Goal: Task Accomplishment & Management: Manage account settings

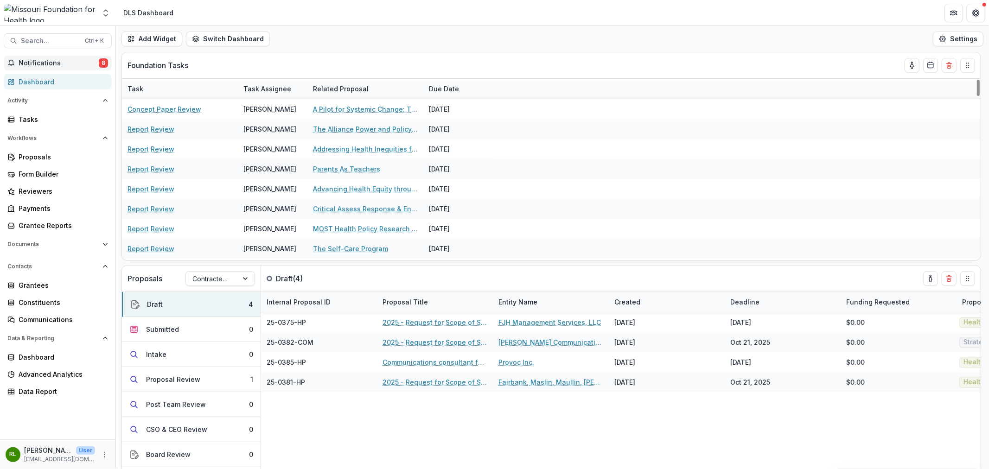
click at [71, 68] on button "Notifications 8" at bounding box center [58, 63] width 108 height 15
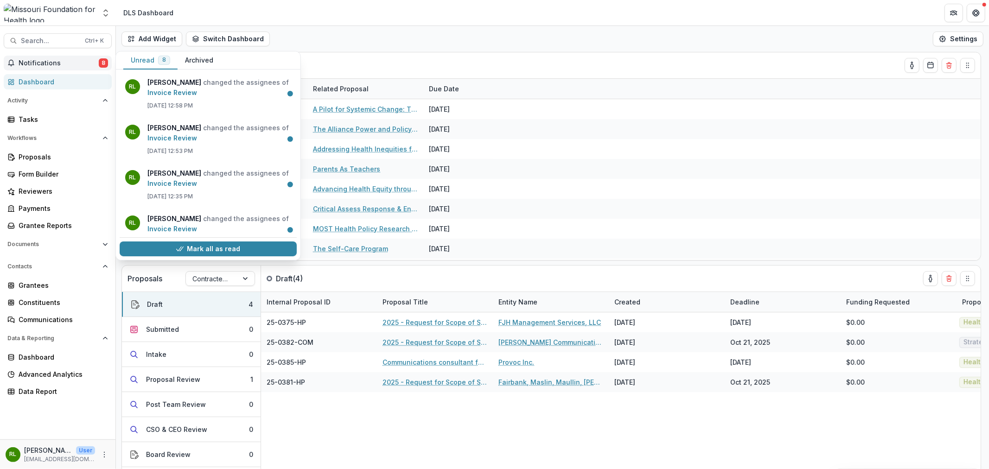
scroll to position [198, 0]
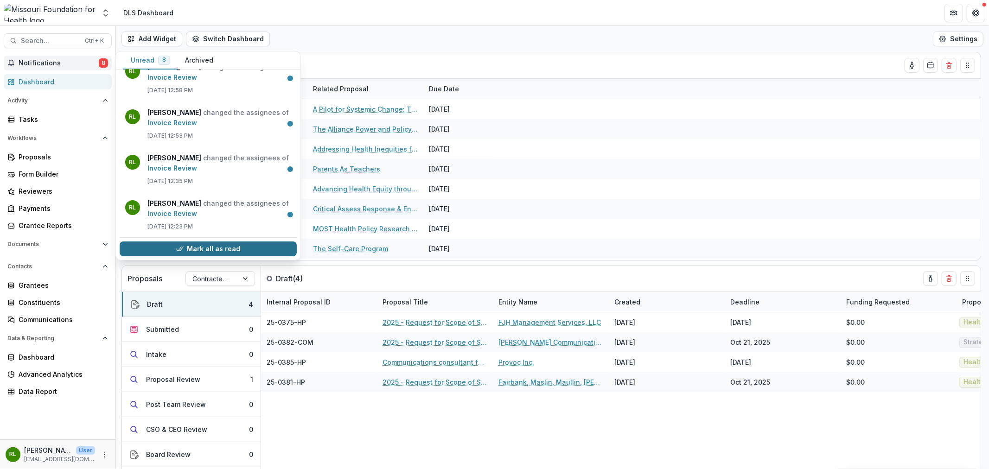
click at [194, 244] on button "Mark all as read" at bounding box center [208, 249] width 177 height 15
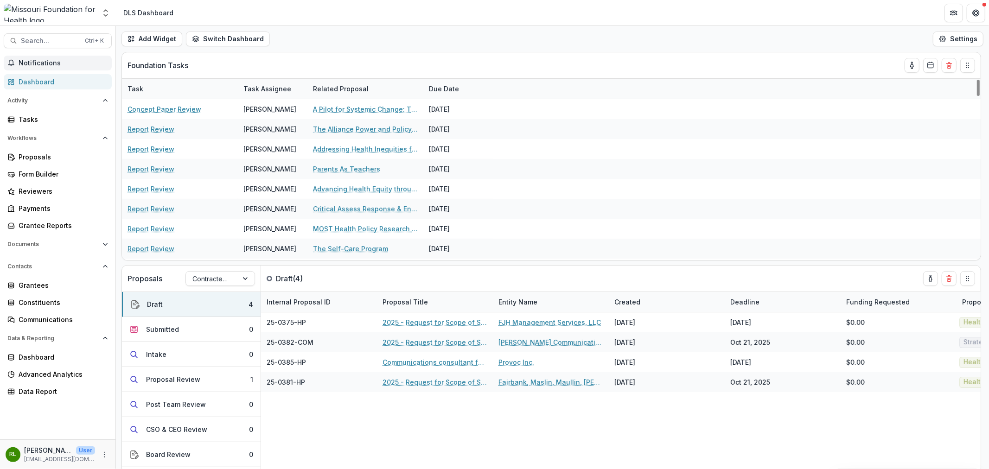
click at [427, 14] on header "DLS Dashboard" at bounding box center [552, 13] width 873 height 26
click at [27, 117] on div "Tasks" at bounding box center [62, 120] width 86 height 10
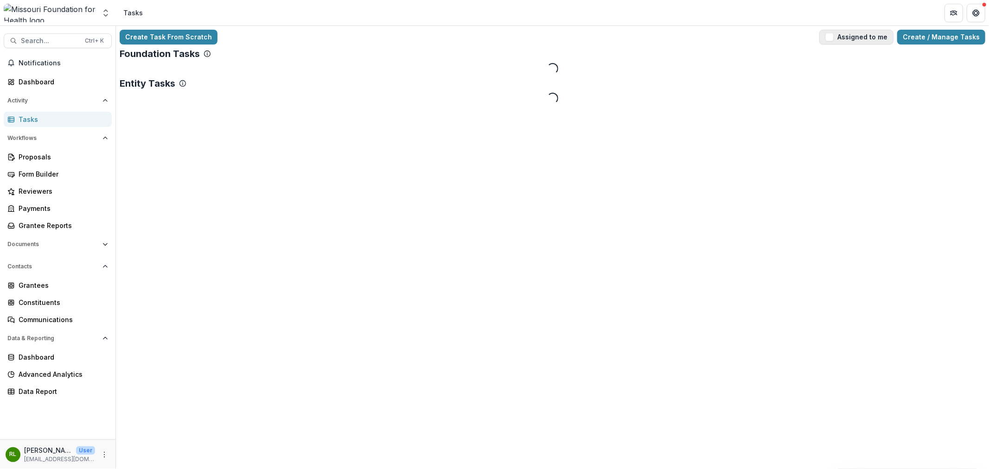
click at [872, 39] on button "Assigned to me" at bounding box center [856, 37] width 74 height 15
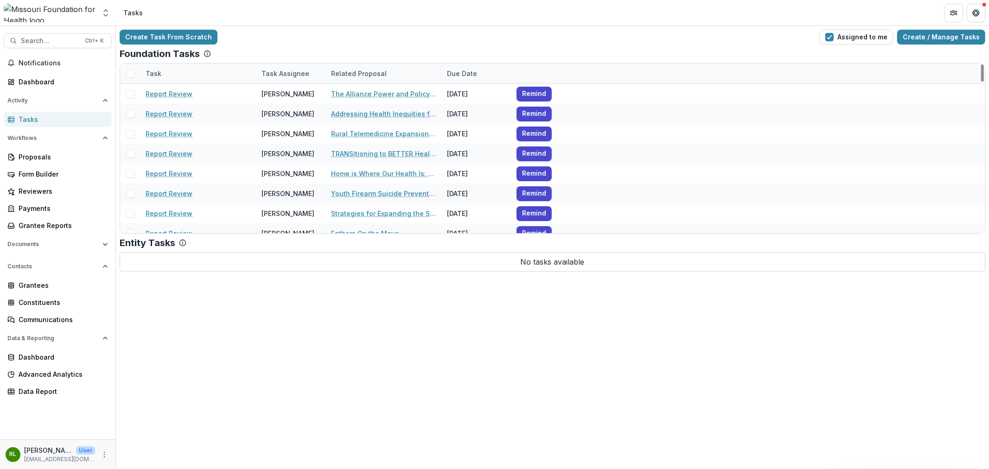
click at [189, 76] on div "Task" at bounding box center [198, 74] width 116 height 20
click at [197, 94] on input at bounding box center [197, 94] width 111 height 15
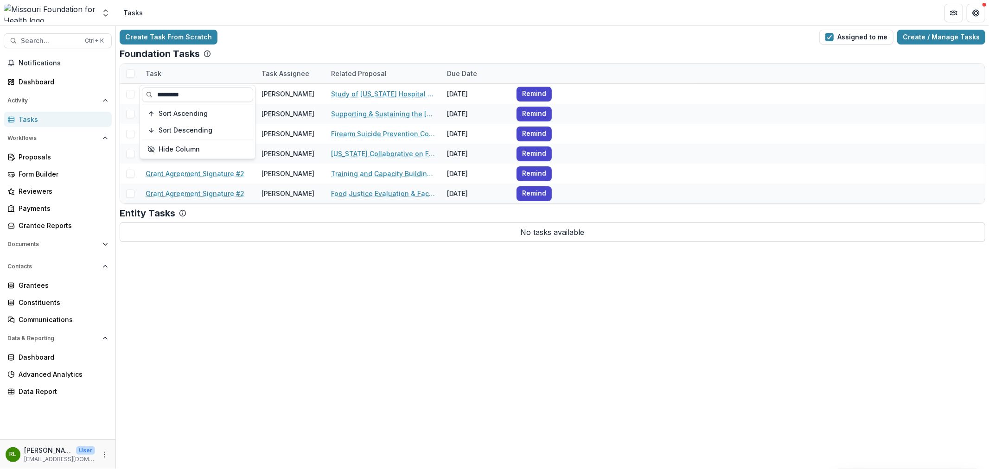
type input "*********"
click at [290, 24] on header "Tasks" at bounding box center [552, 13] width 873 height 26
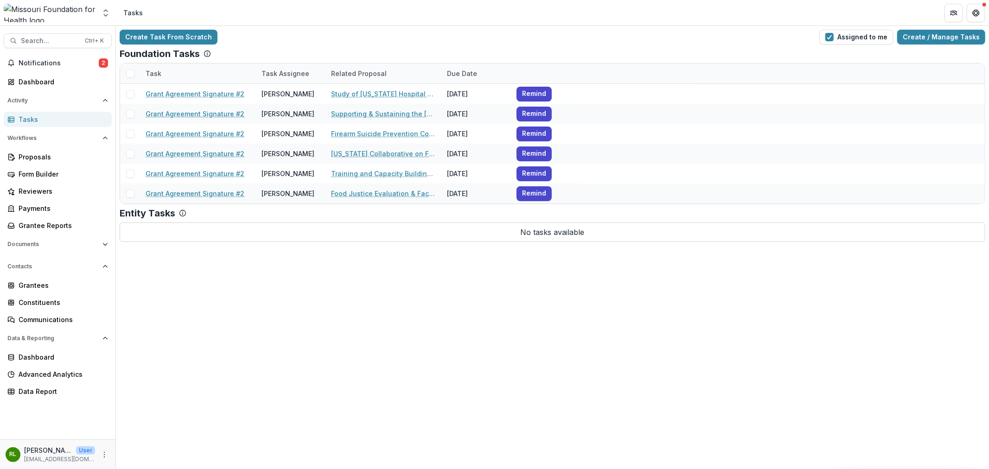
drag, startPoint x: 230, startPoint y: 113, endPoint x: 199, endPoint y: 277, distance: 166.4
click at [199, 277] on div "Create Task From Scratch Assigned to me Create / Manage Tasks Foundation Tasks …" at bounding box center [552, 247] width 873 height 443
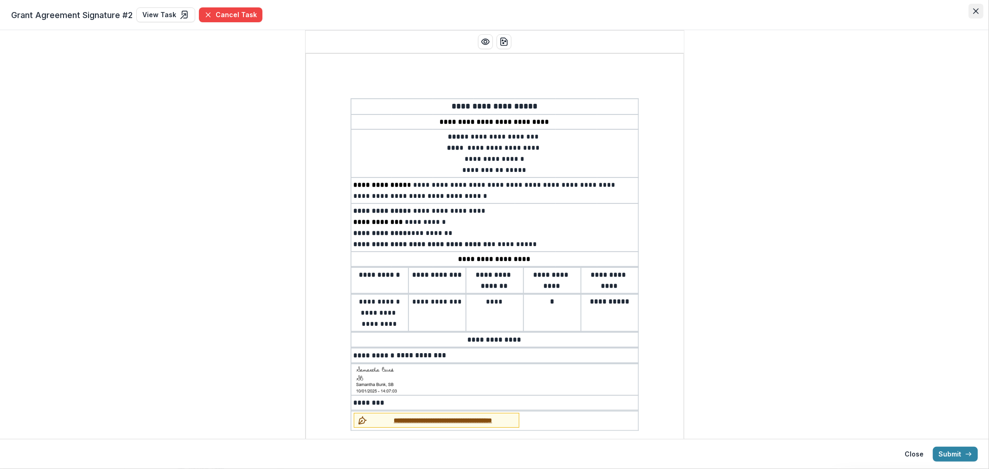
click at [983, 6] on button "Close" at bounding box center [976, 11] width 15 height 15
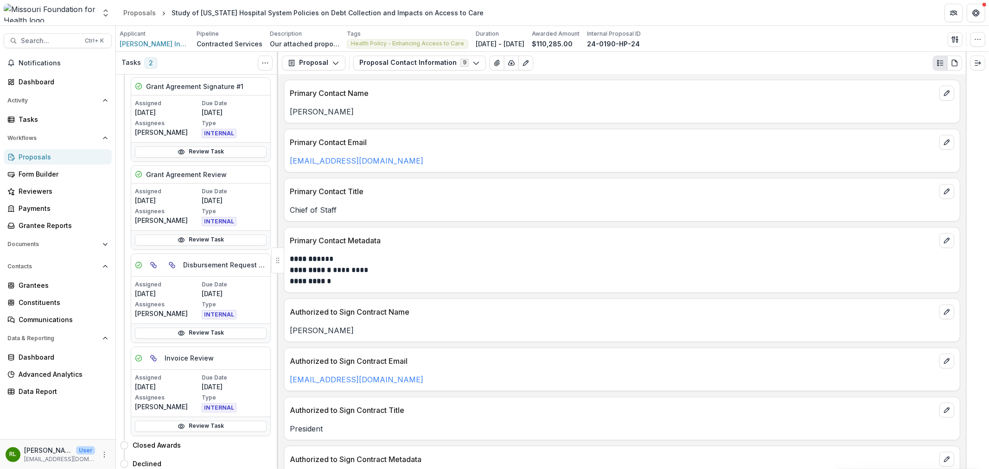
scroll to position [257, 0]
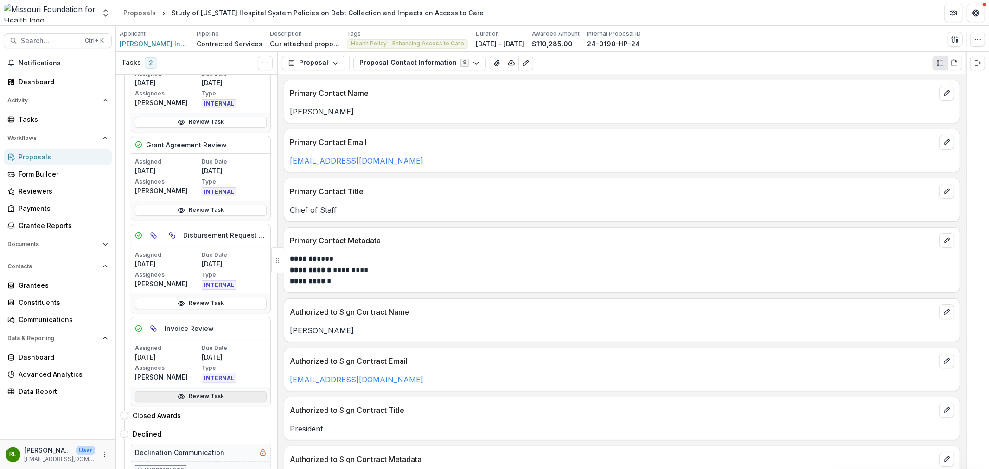
click at [183, 400] on icon at bounding box center [181, 396] width 7 height 7
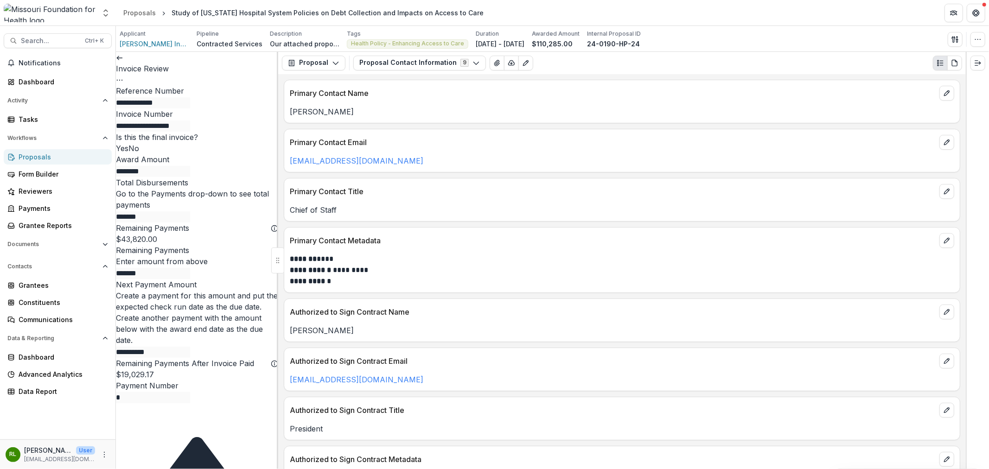
scroll to position [542, 0]
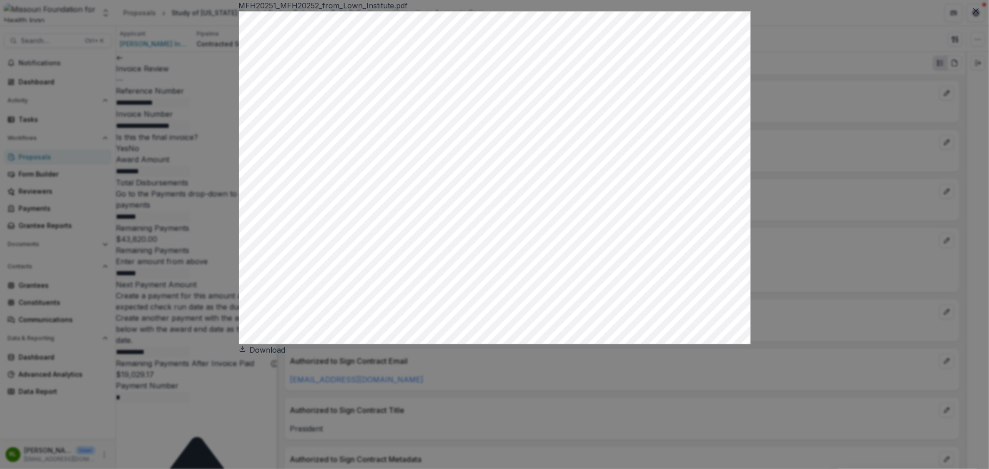
click at [286, 355] on link "Download" at bounding box center [262, 349] width 47 height 9
click at [973, 14] on icon "Close" at bounding box center [976, 11] width 6 height 6
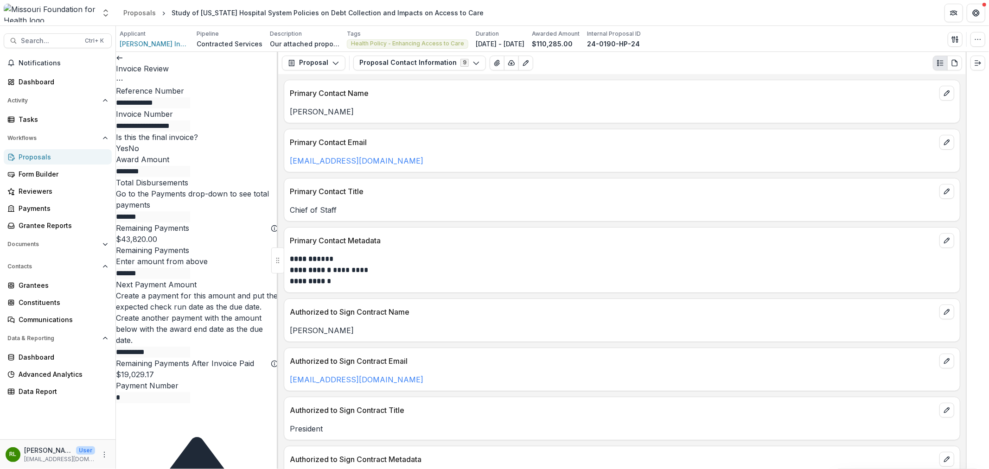
click at [123, 62] on icon at bounding box center [119, 57] width 7 height 7
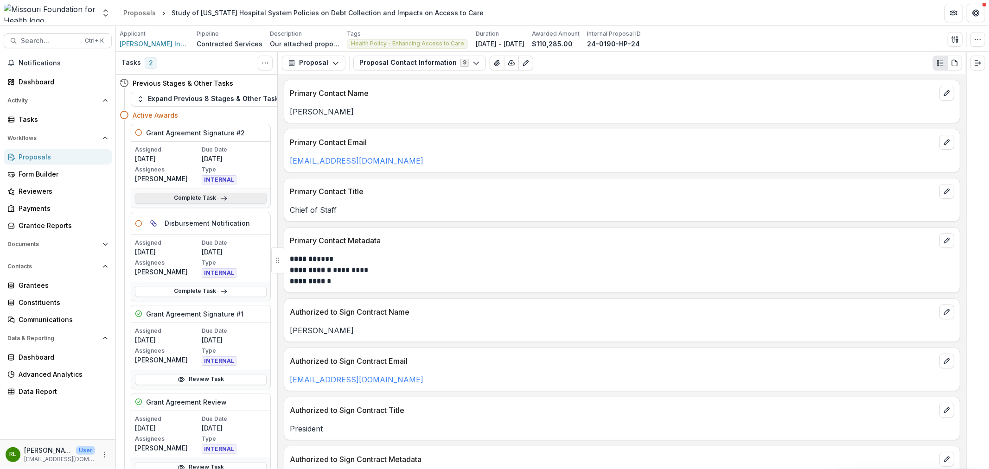
click at [199, 198] on link "Complete Task" at bounding box center [201, 198] width 132 height 11
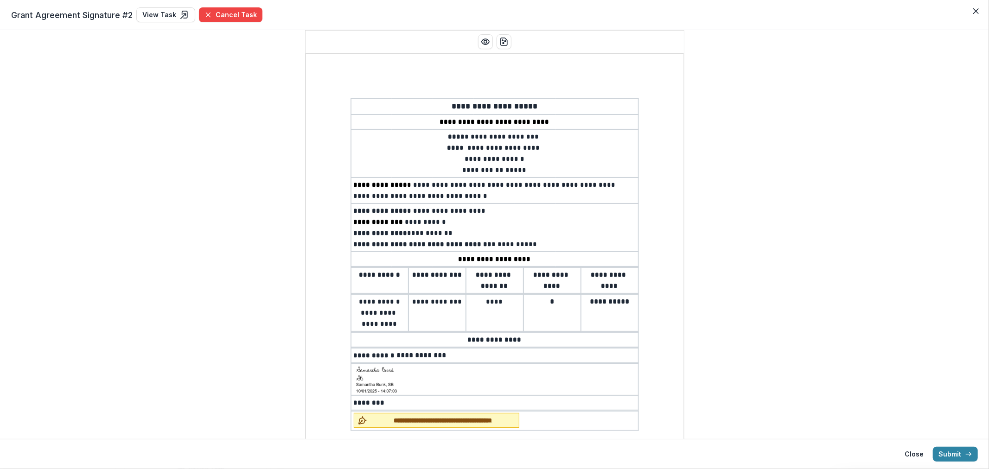
click at [471, 416] on span "**********" at bounding box center [443, 421] width 145 height 10
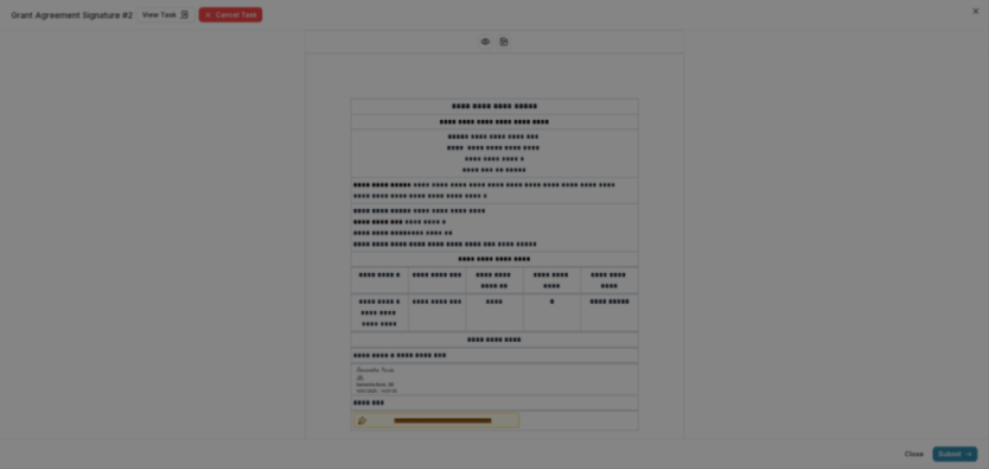
type input "**********"
type input "**"
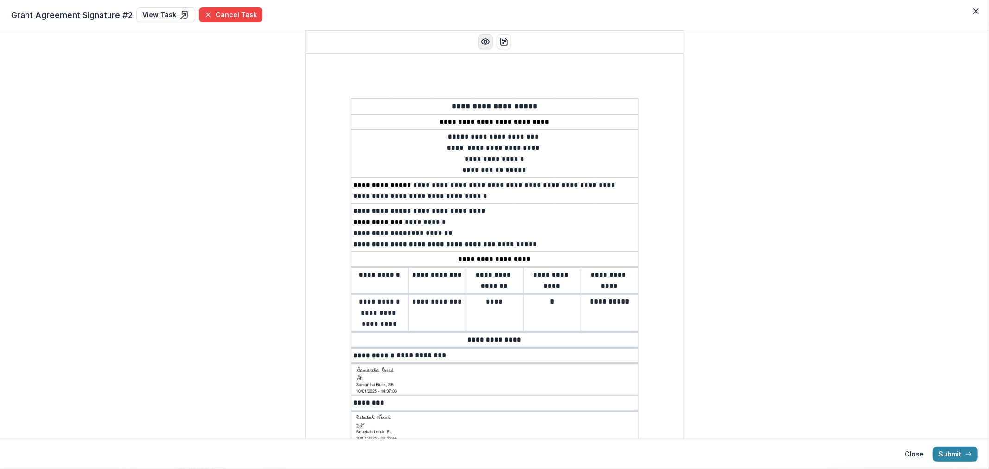
click at [485, 48] on button "Preview preview-doc.pdf" at bounding box center [485, 41] width 15 height 15
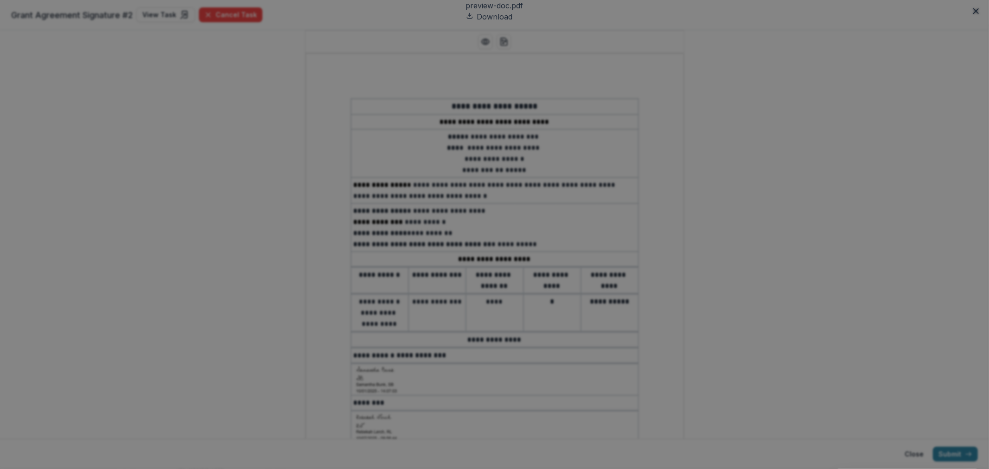
click at [466, 21] on link "Download" at bounding box center [489, 16] width 47 height 9
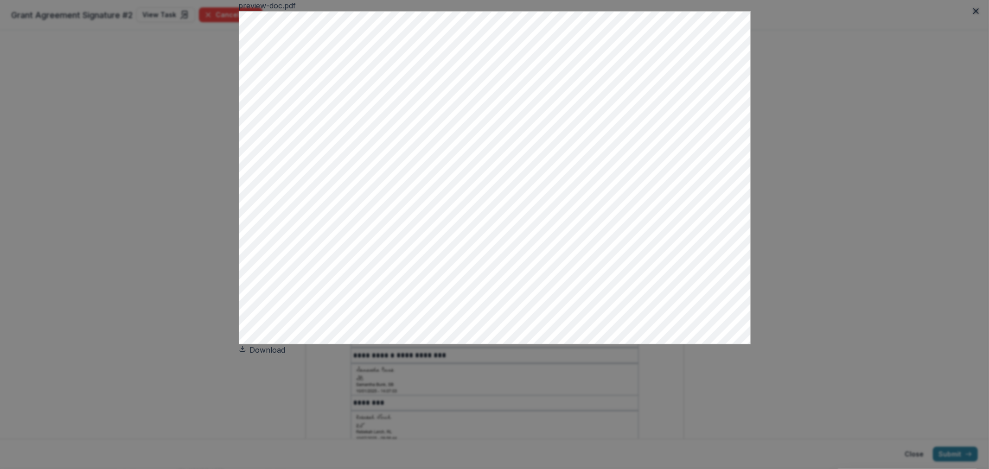
click at [286, 355] on link "Download" at bounding box center [262, 349] width 47 height 9
click at [850, 54] on div "preview-doc.pdf Download" at bounding box center [494, 234] width 989 height 469
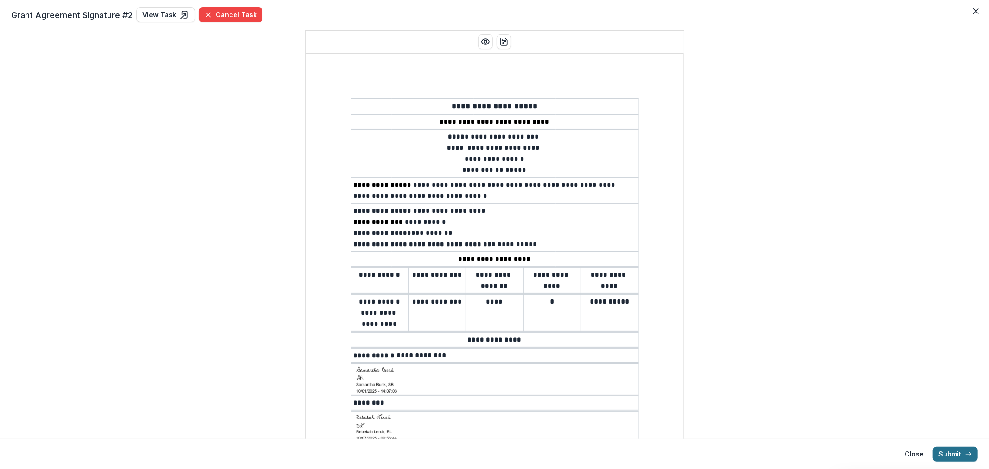
click at [958, 455] on button "Submit" at bounding box center [955, 454] width 45 height 15
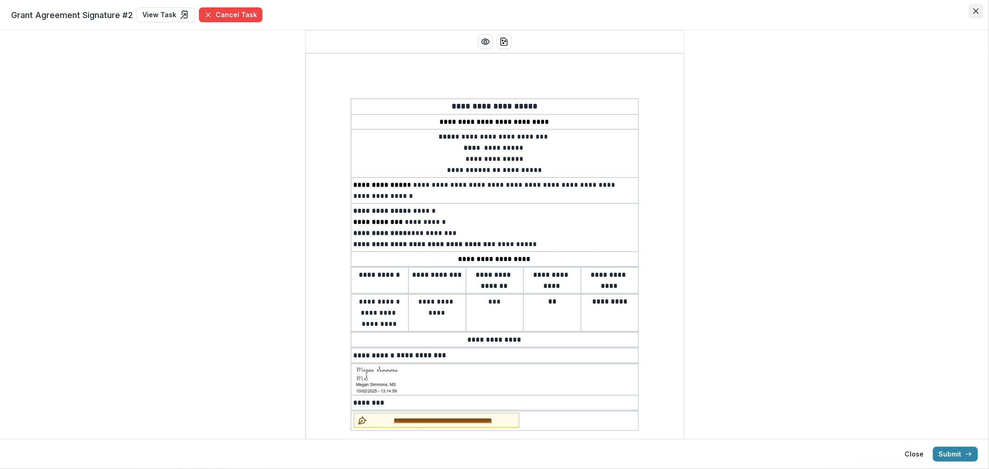
click at [977, 14] on button "Close" at bounding box center [976, 11] width 15 height 15
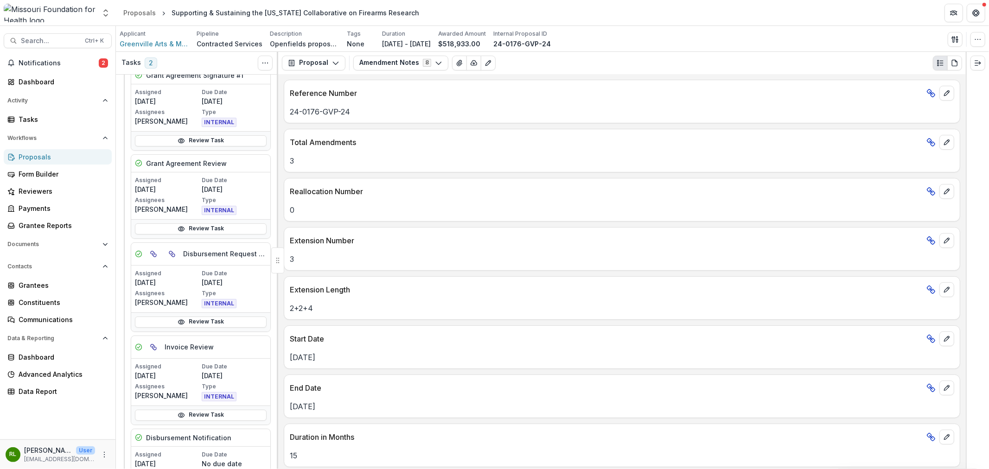
scroll to position [257, 0]
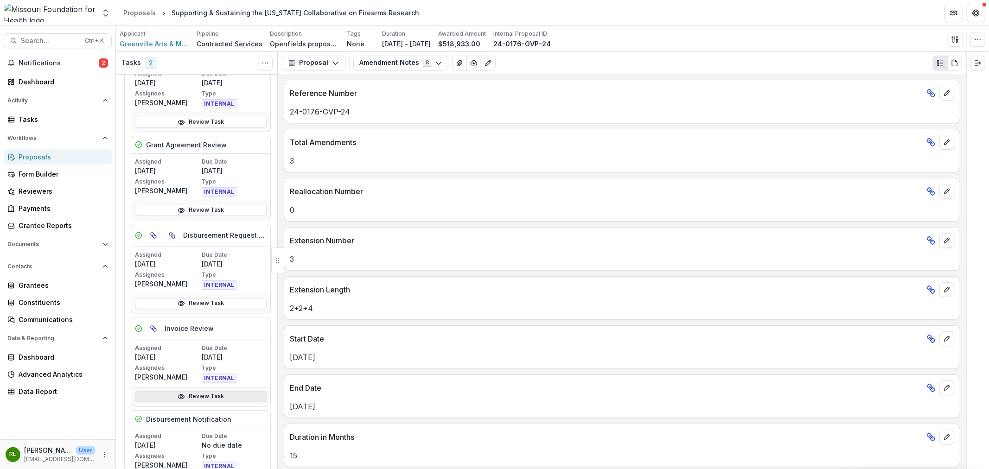
click at [191, 399] on link "Review Task" at bounding box center [201, 396] width 132 height 11
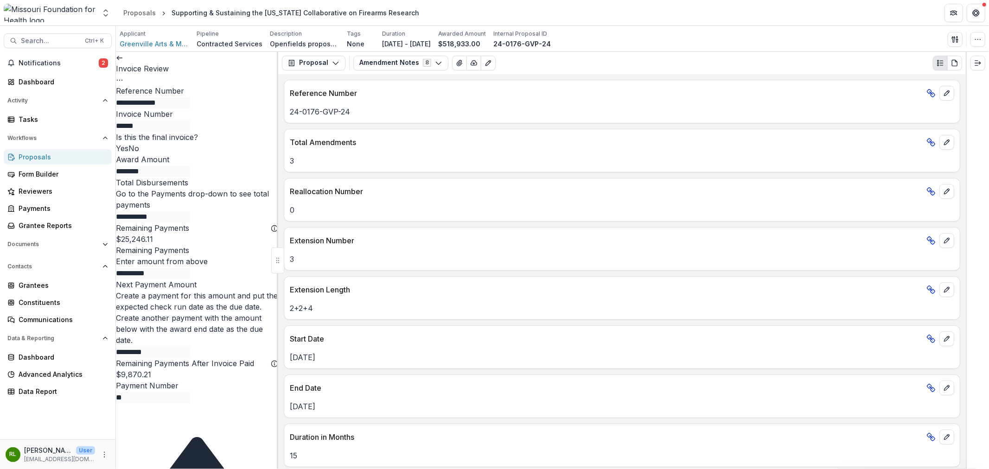
scroll to position [542, 0]
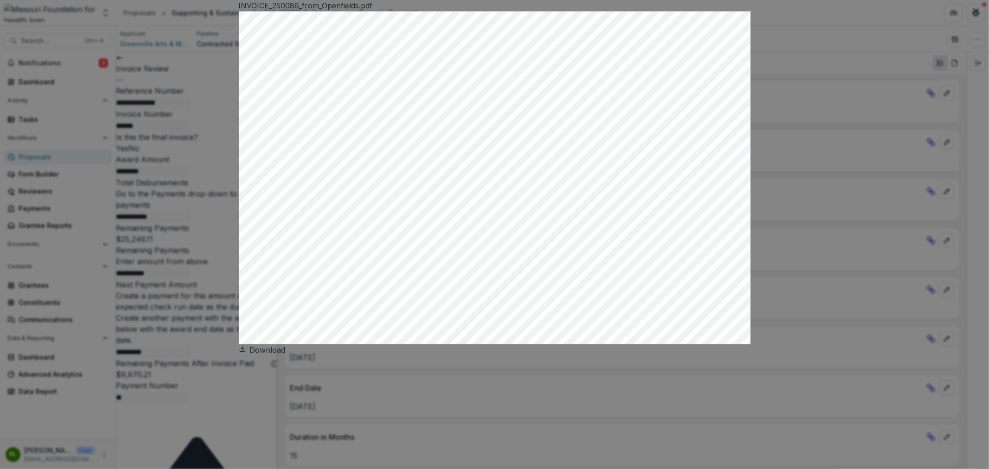
click at [286, 355] on link "Download" at bounding box center [262, 349] width 47 height 9
click at [969, 19] on button "Close" at bounding box center [976, 11] width 15 height 15
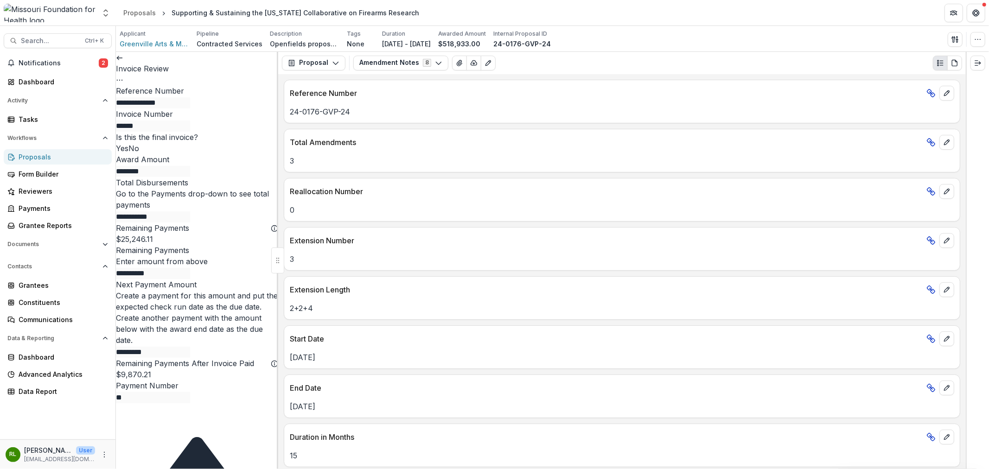
click at [119, 60] on polyline at bounding box center [118, 58] width 2 height 4
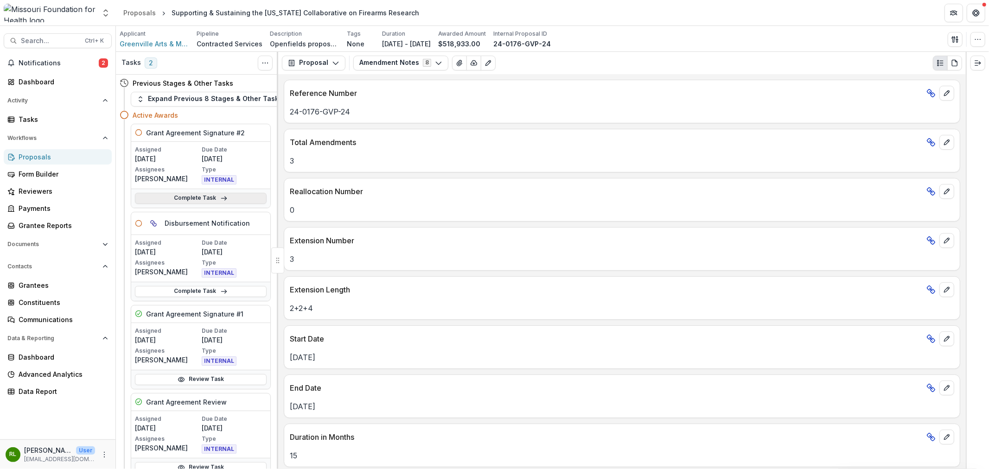
click at [198, 198] on link "Complete Task" at bounding box center [201, 198] width 132 height 11
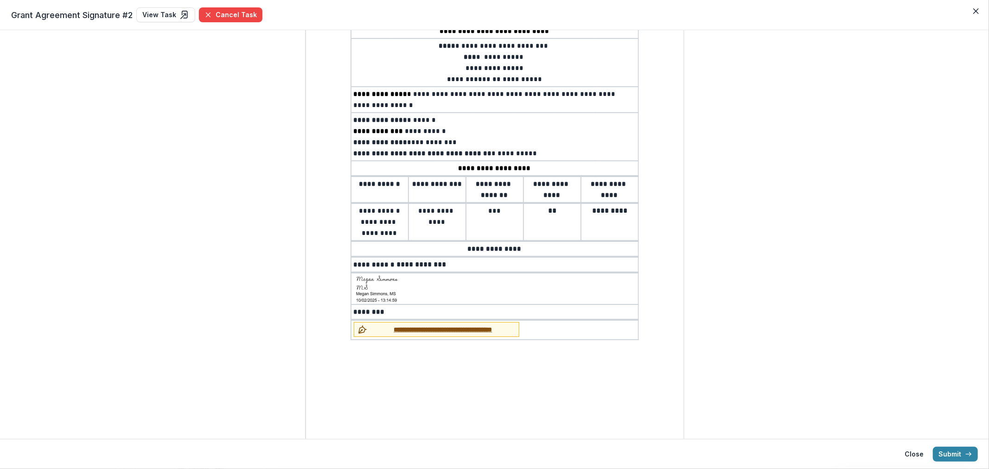
scroll to position [108, 0]
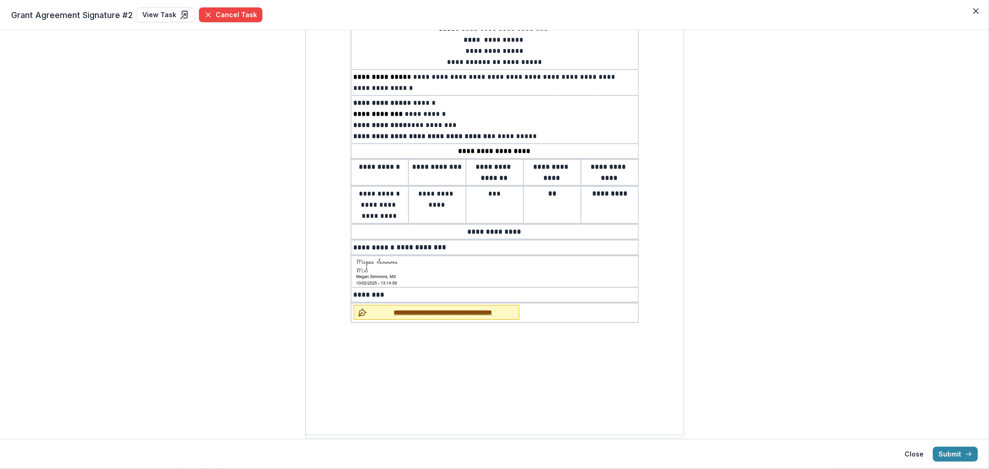
click at [461, 311] on span "**********" at bounding box center [443, 313] width 145 height 10
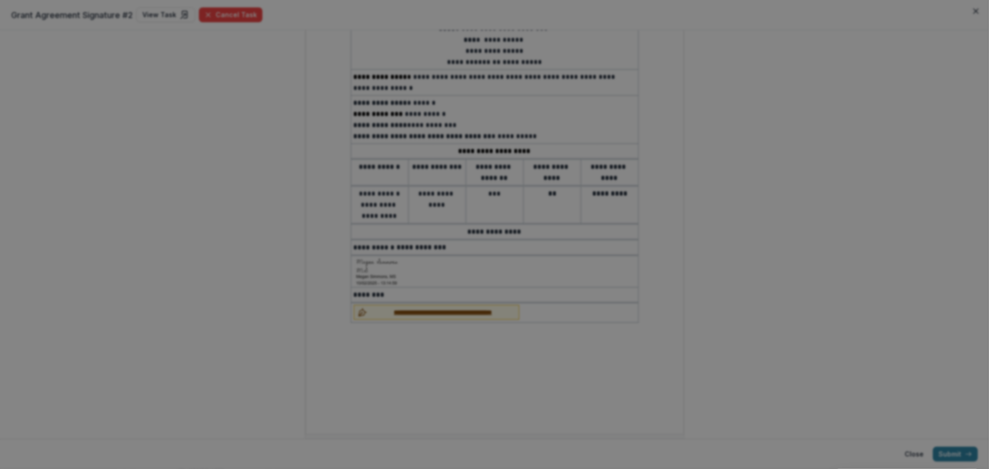
type input "**********"
type input "**"
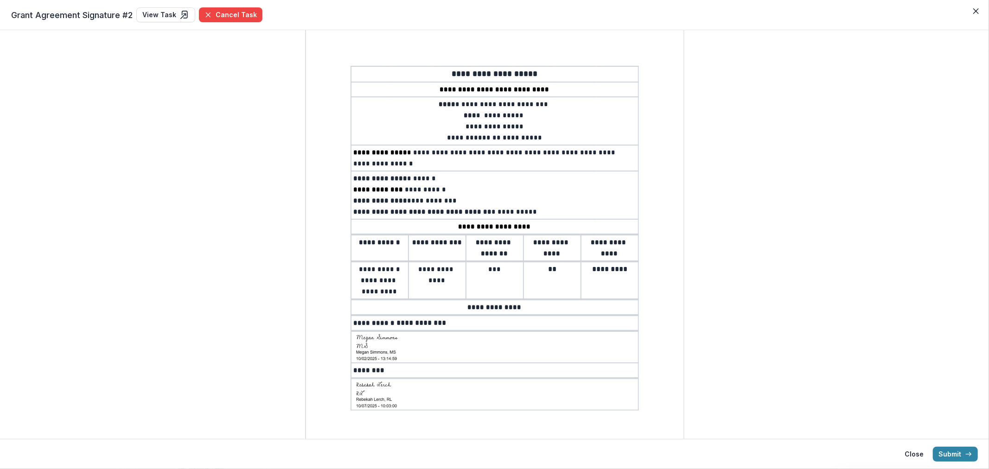
scroll to position [0, 0]
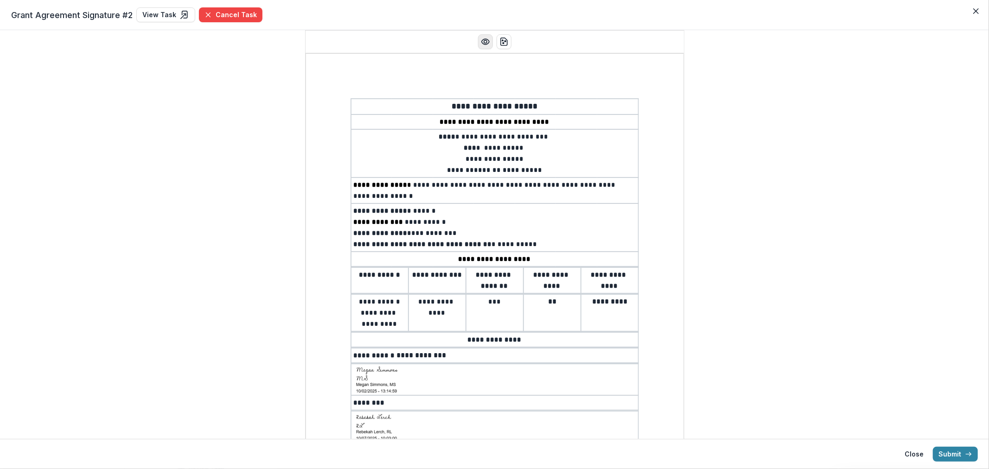
click at [488, 45] on icon "Preview preview-doc.pdf" at bounding box center [485, 41] width 9 height 9
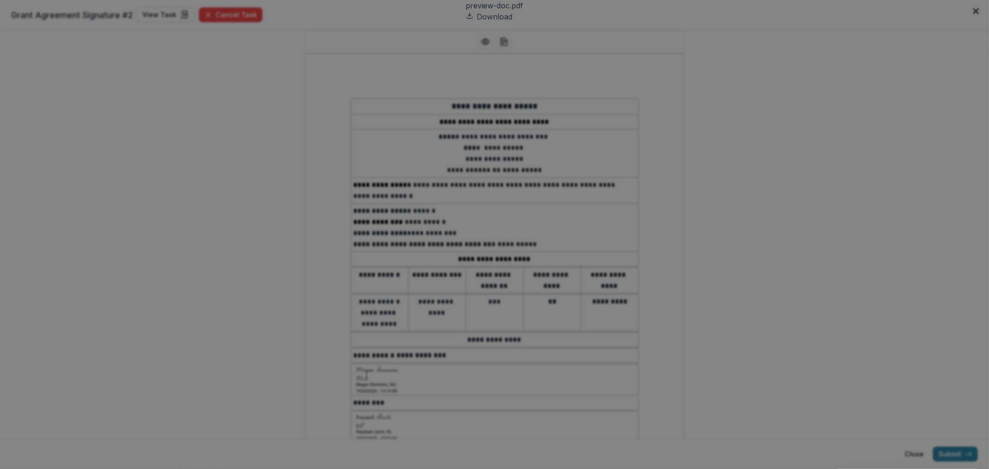
click at [513, 21] on link "Download" at bounding box center [489, 16] width 47 height 9
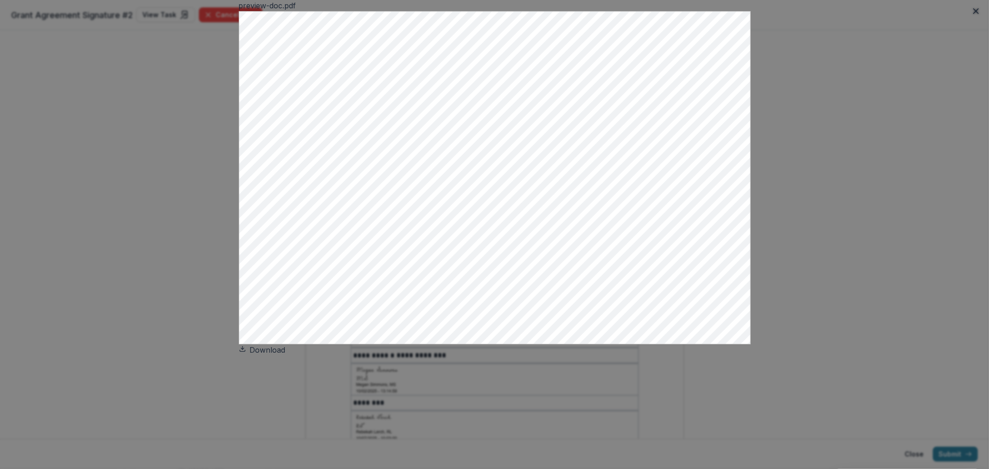
click at [286, 355] on link "Download" at bounding box center [262, 349] width 47 height 9
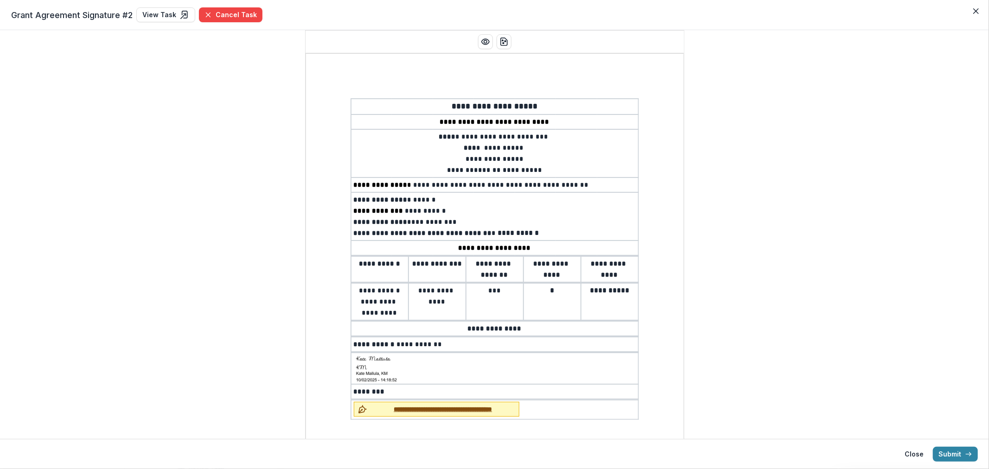
click at [450, 405] on span "**********" at bounding box center [443, 410] width 145 height 10
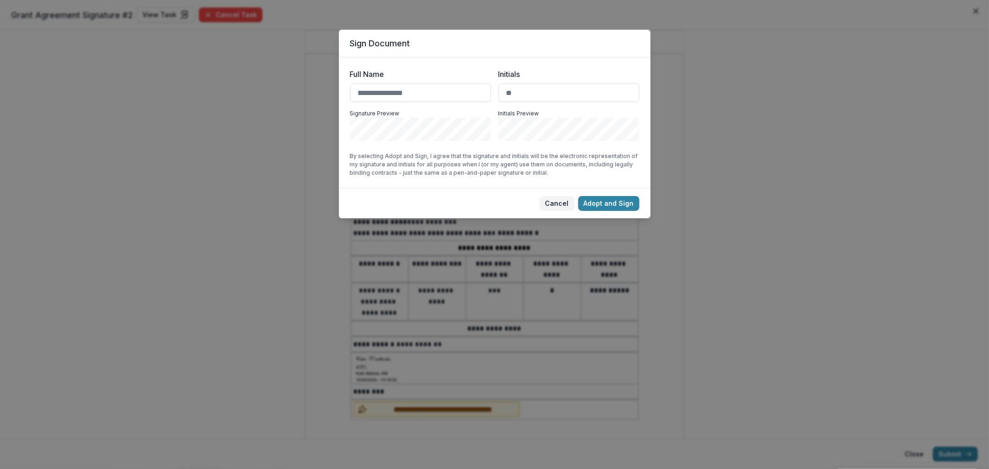
click at [552, 198] on button "Cancel" at bounding box center [557, 203] width 35 height 15
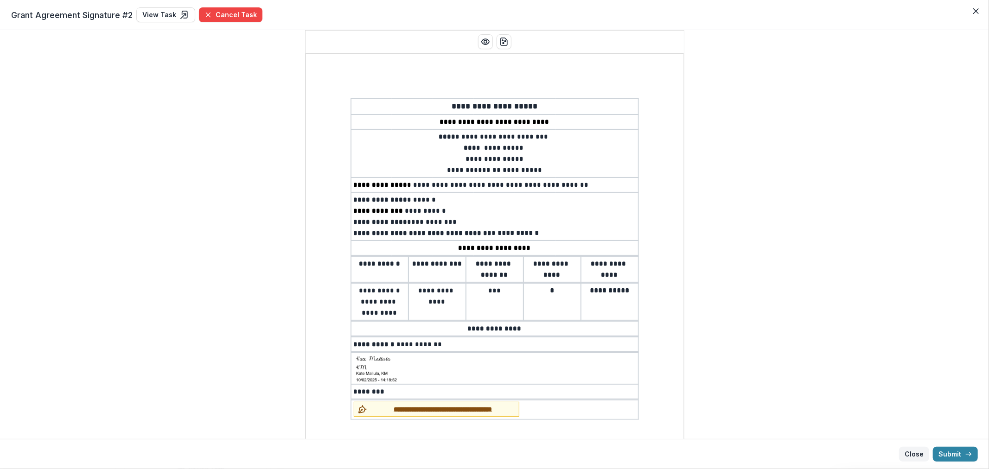
click at [915, 451] on button "Close" at bounding box center [914, 454] width 30 height 15
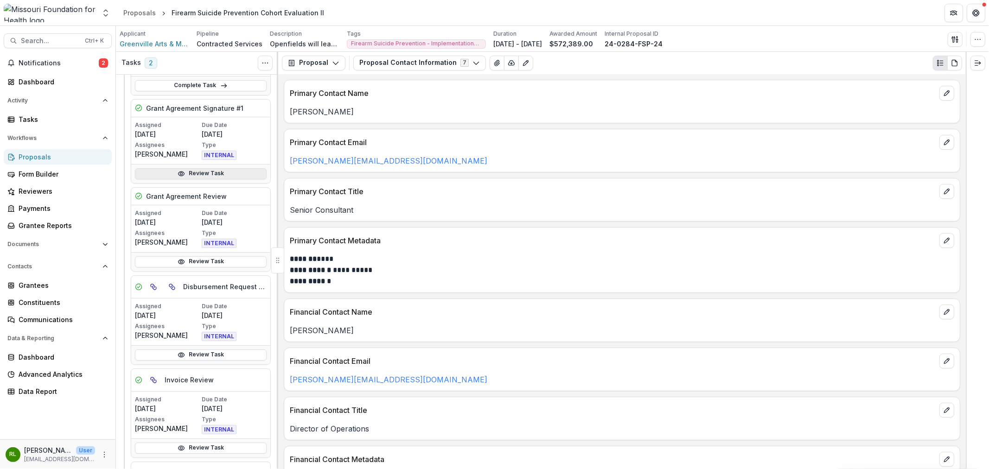
scroll to position [257, 0]
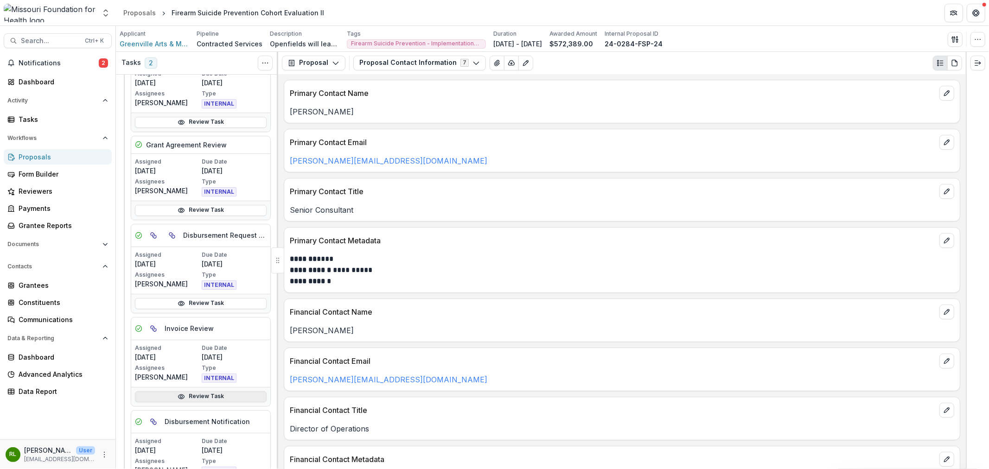
click at [220, 395] on link "Review Task" at bounding box center [201, 396] width 132 height 11
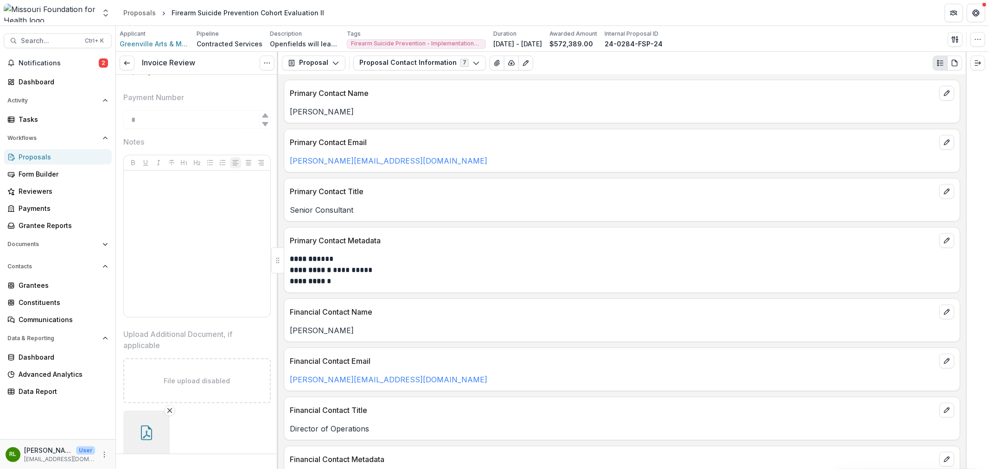
scroll to position [542, 0]
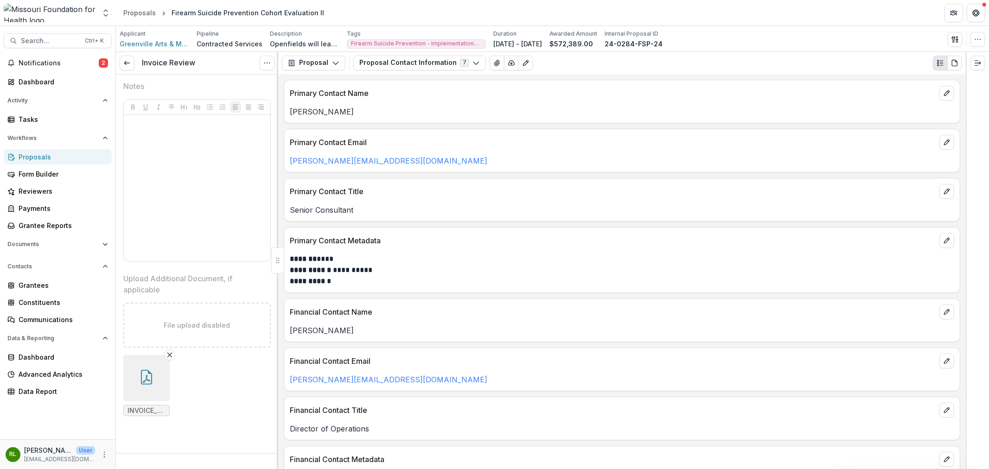
click at [152, 370] on icon "button" at bounding box center [146, 377] width 15 height 15
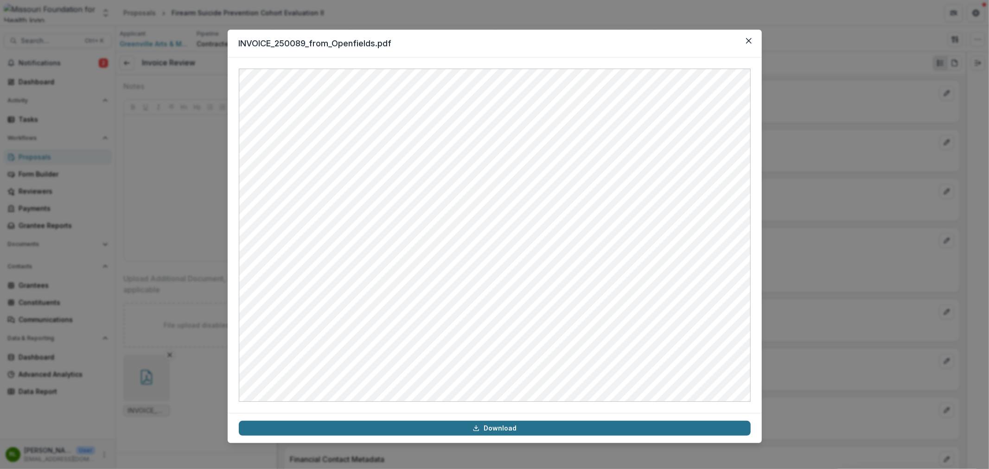
click at [484, 427] on link "Download" at bounding box center [495, 428] width 512 height 15
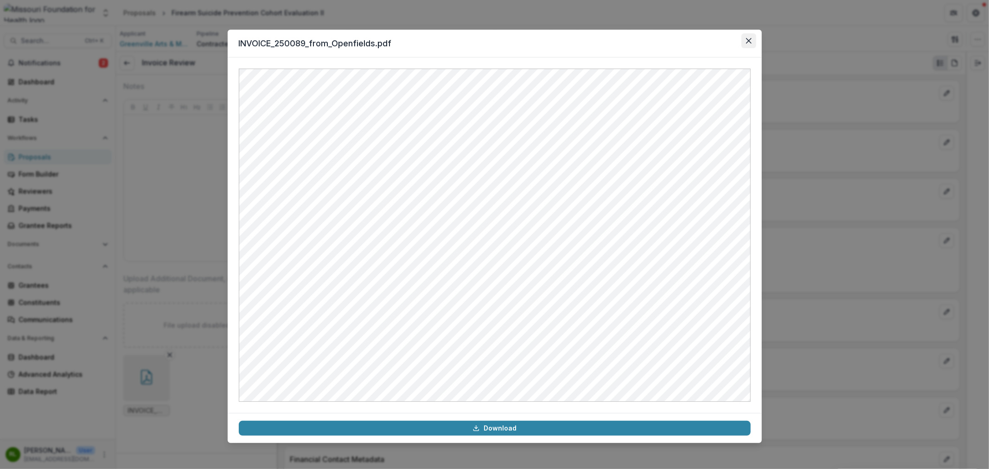
click at [755, 40] on button "Close" at bounding box center [748, 40] width 15 height 15
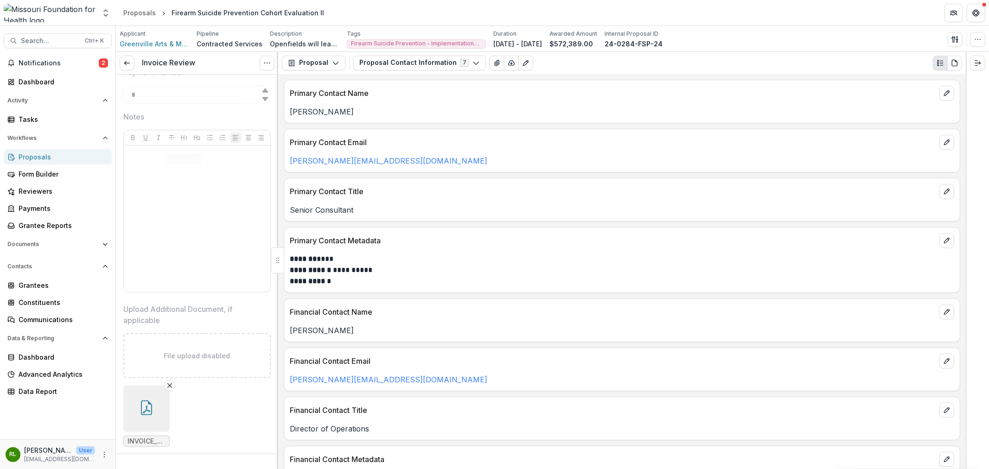
scroll to position [490, 0]
click at [125, 57] on link at bounding box center [127, 63] width 15 height 15
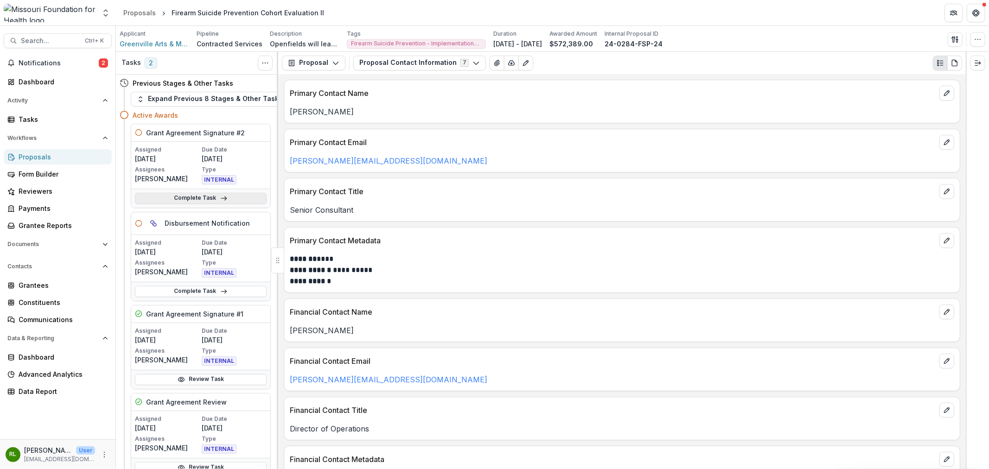
click at [188, 197] on link "Complete Task" at bounding box center [201, 198] width 132 height 11
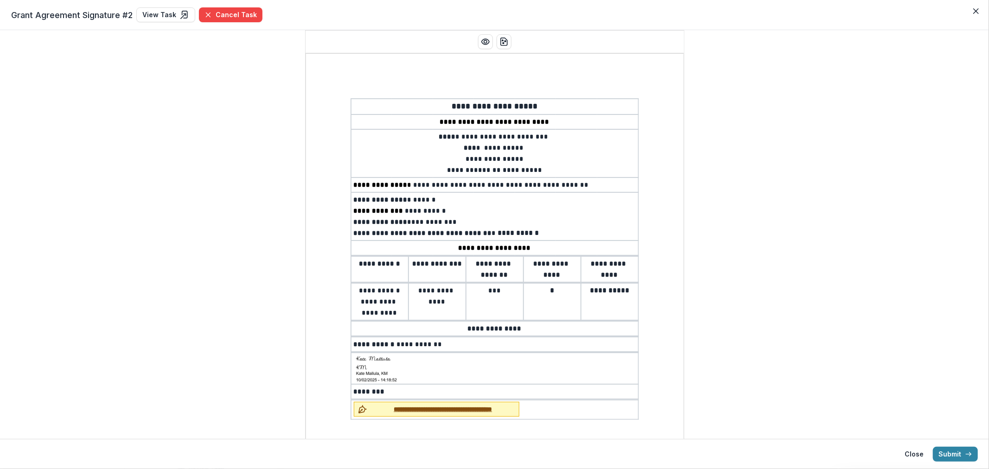
click at [460, 405] on span "**********" at bounding box center [443, 410] width 145 height 10
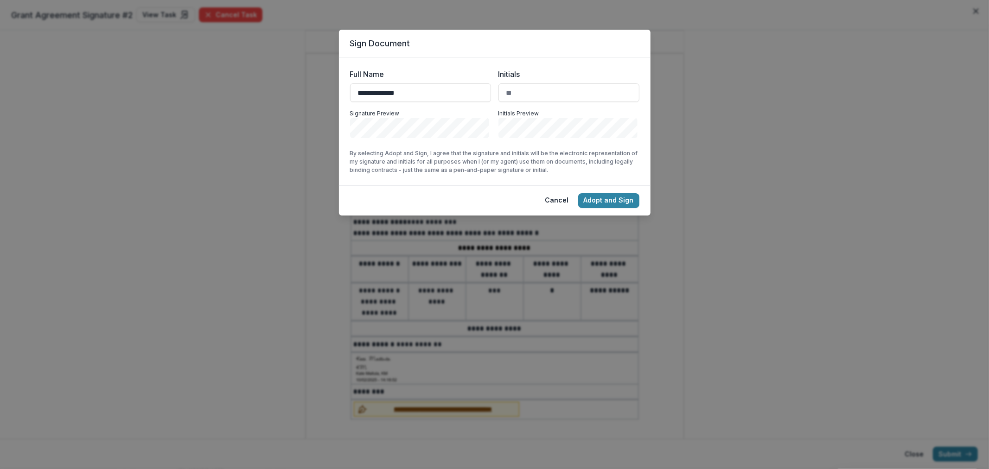
type input "**********"
type input "**"
click at [626, 193] on button "Adopt and Sign" at bounding box center [608, 200] width 61 height 15
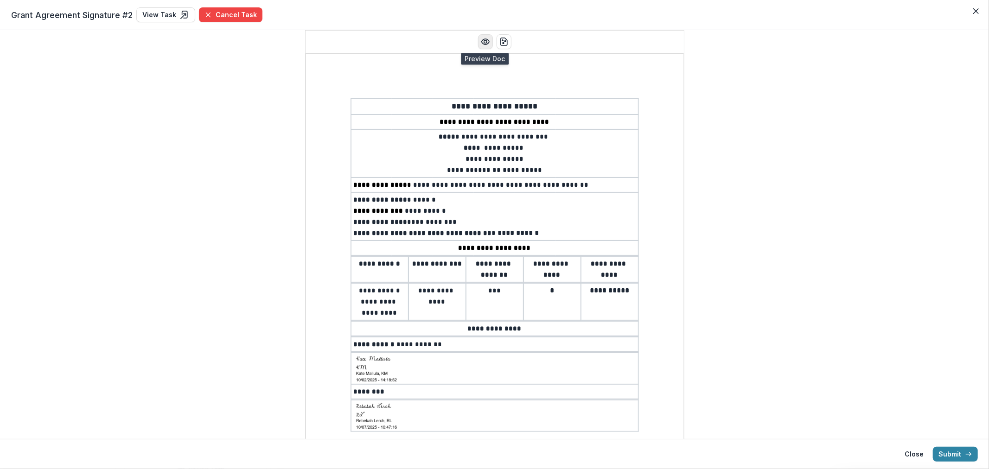
click at [485, 46] on icon "Preview preview-doc.pdf" at bounding box center [485, 41] width 9 height 9
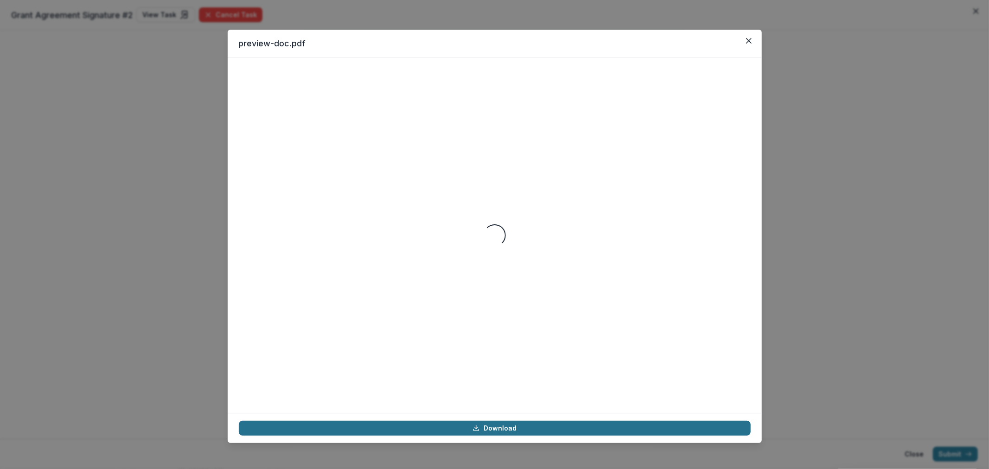
click at [489, 428] on link "Download" at bounding box center [495, 428] width 512 height 15
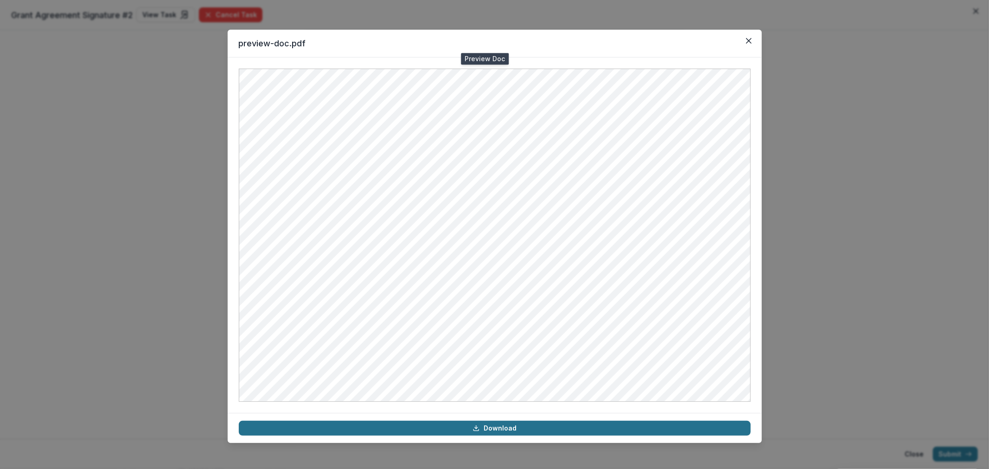
click at [489, 428] on link "Download" at bounding box center [495, 428] width 512 height 15
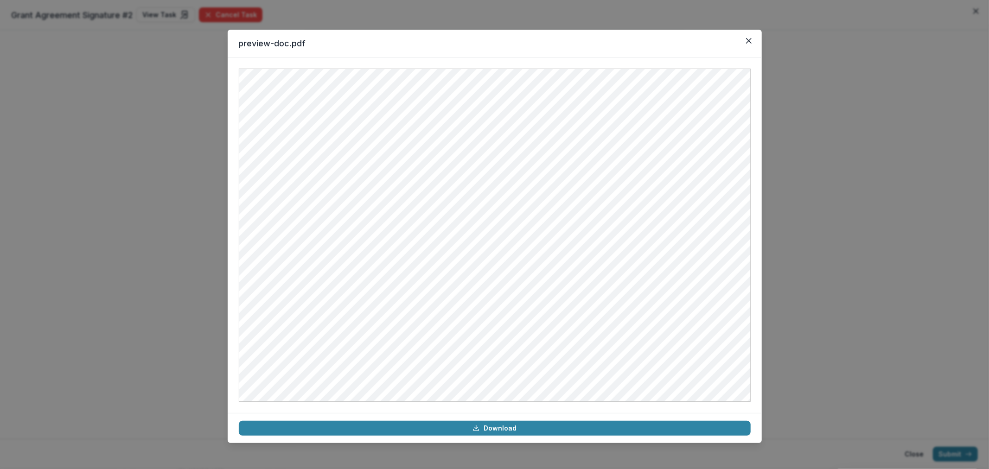
click at [750, 39] on icon "Close" at bounding box center [749, 41] width 6 height 6
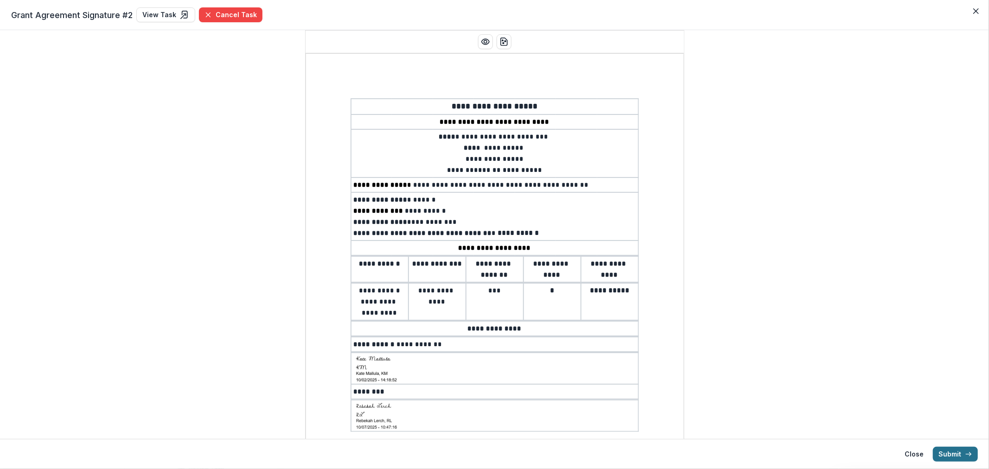
click at [955, 455] on button "Submit" at bounding box center [955, 454] width 45 height 15
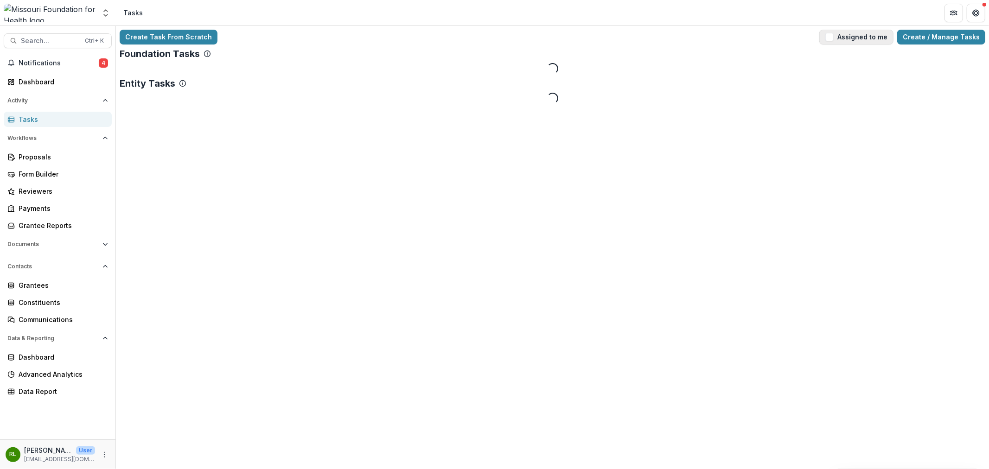
click at [850, 38] on button "Assigned to me" at bounding box center [856, 37] width 74 height 15
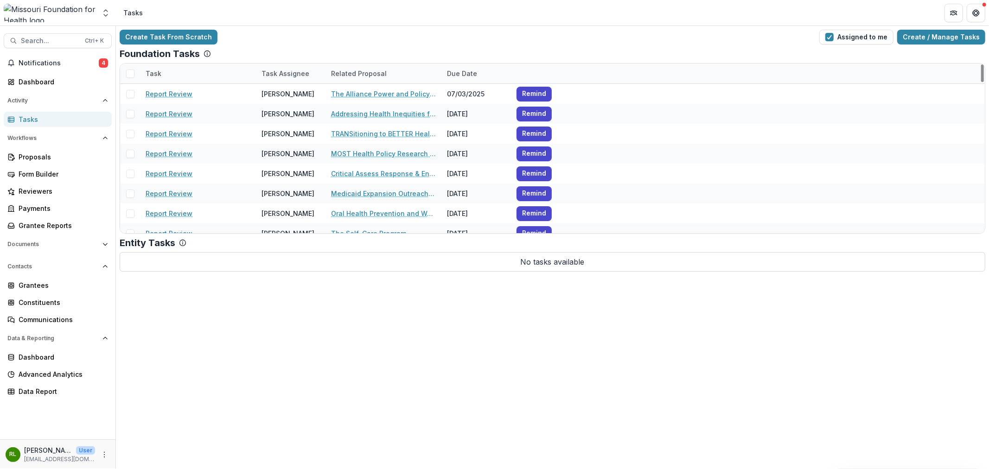
click at [175, 72] on div "Task" at bounding box center [198, 74] width 116 height 20
click at [199, 97] on input at bounding box center [197, 94] width 111 height 15
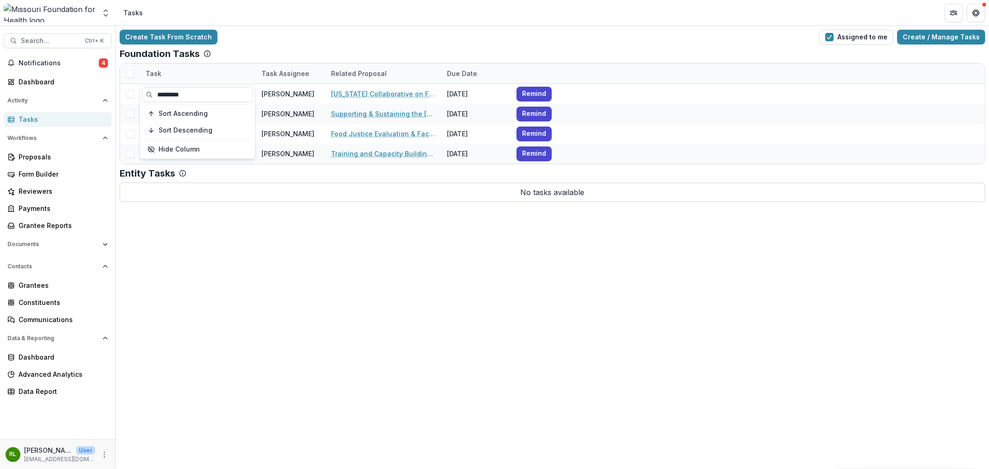
type input "*********"
click at [300, 48] on div "Foundation Tasks" at bounding box center [553, 53] width 866 height 11
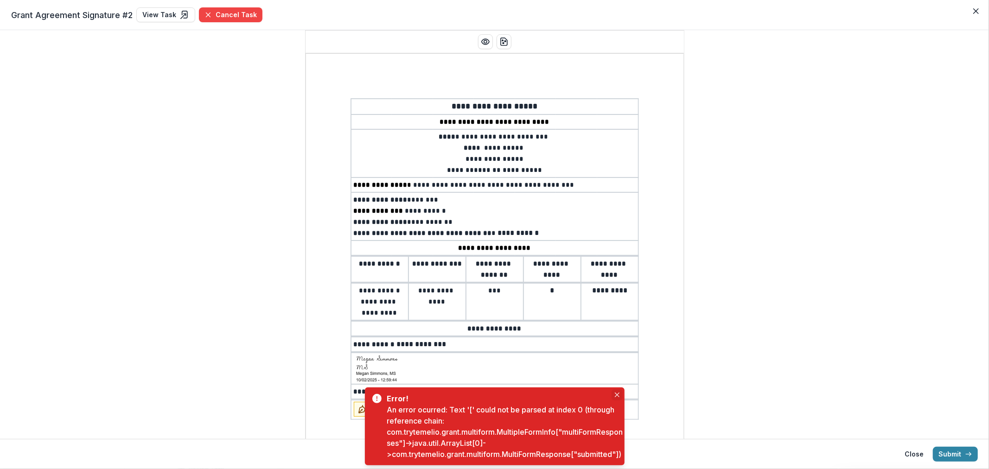
click at [618, 393] on icon "Close" at bounding box center [617, 395] width 5 height 5
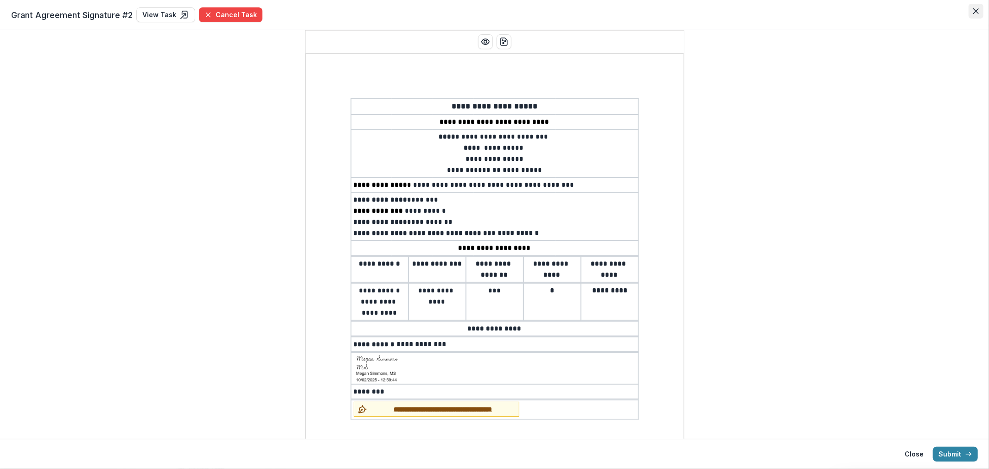
click at [975, 14] on button "Close" at bounding box center [976, 11] width 15 height 15
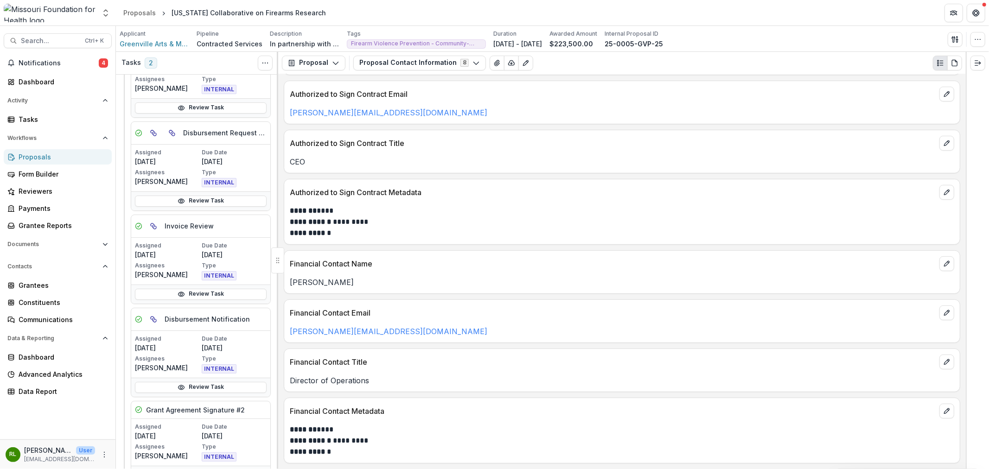
scroll to position [360, 0]
click at [196, 293] on link "Review Task" at bounding box center [201, 293] width 132 height 11
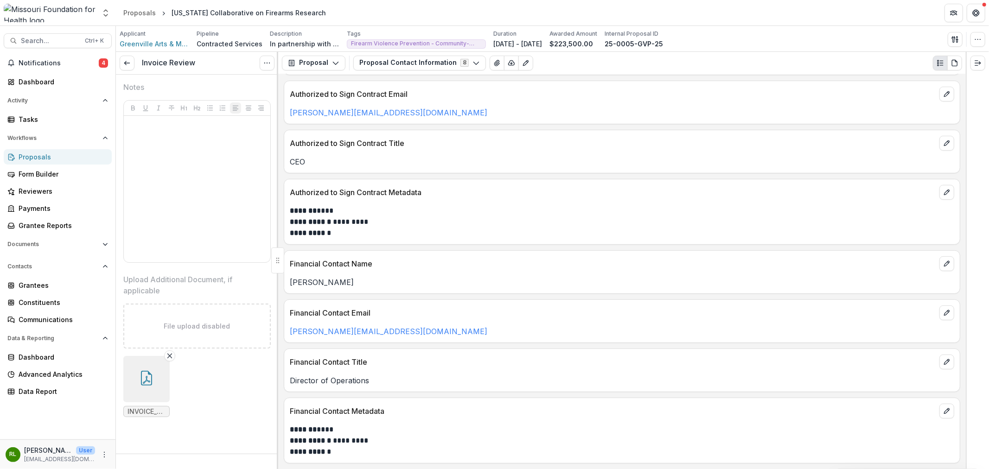
scroll to position [542, 0]
click at [159, 369] on button "button" at bounding box center [146, 378] width 46 height 46
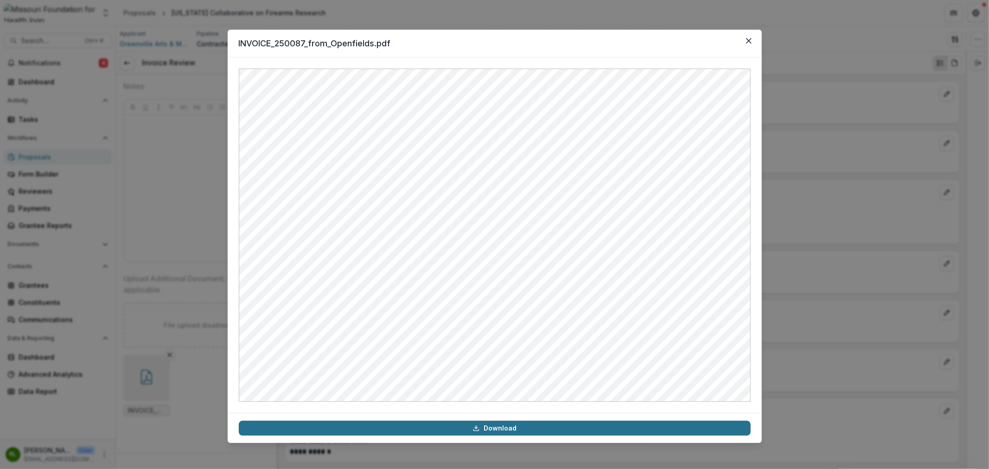
click at [522, 424] on link "Download" at bounding box center [495, 428] width 512 height 15
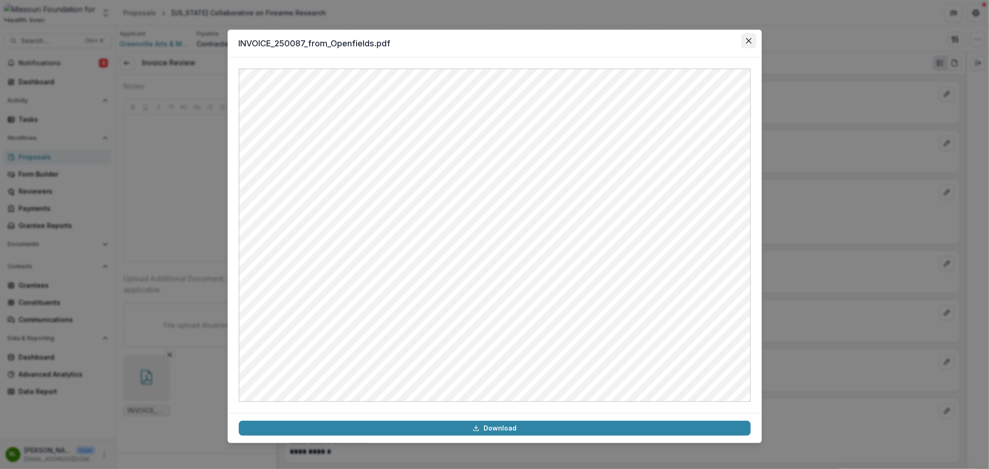
click at [754, 35] on button "Close" at bounding box center [748, 40] width 15 height 15
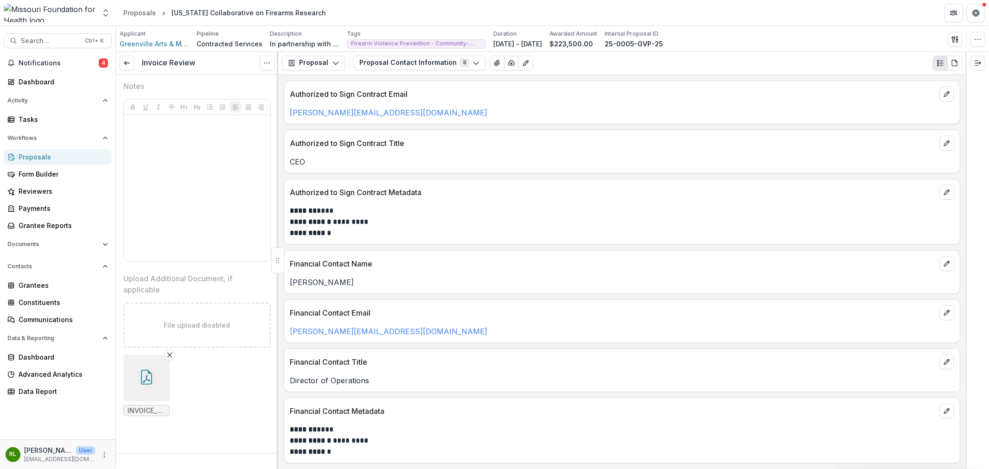
click at [126, 71] on div "Invoice Review View task Reopen Task" at bounding box center [197, 63] width 162 height 23
click at [135, 65] on div "Invoice Review View task Reopen Task" at bounding box center [197, 63] width 162 height 23
click at [128, 65] on icon at bounding box center [126, 62] width 7 height 7
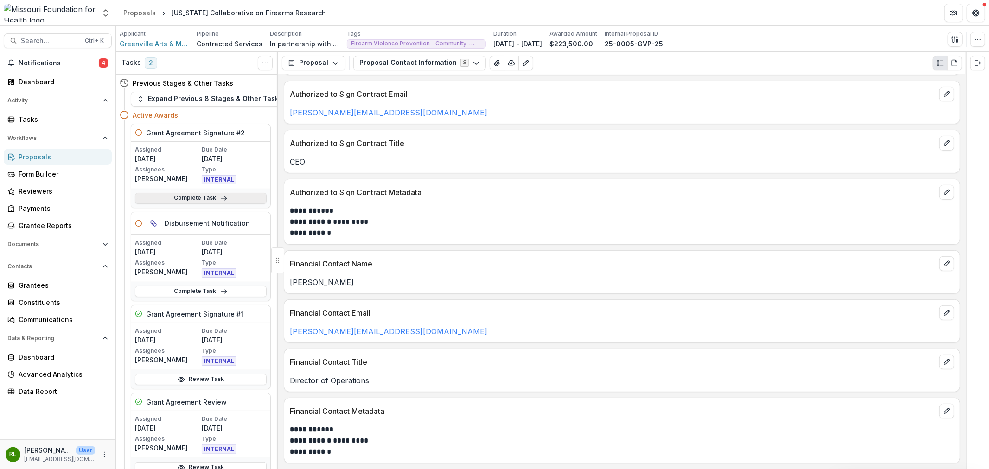
click at [199, 195] on link "Complete Task" at bounding box center [201, 198] width 132 height 11
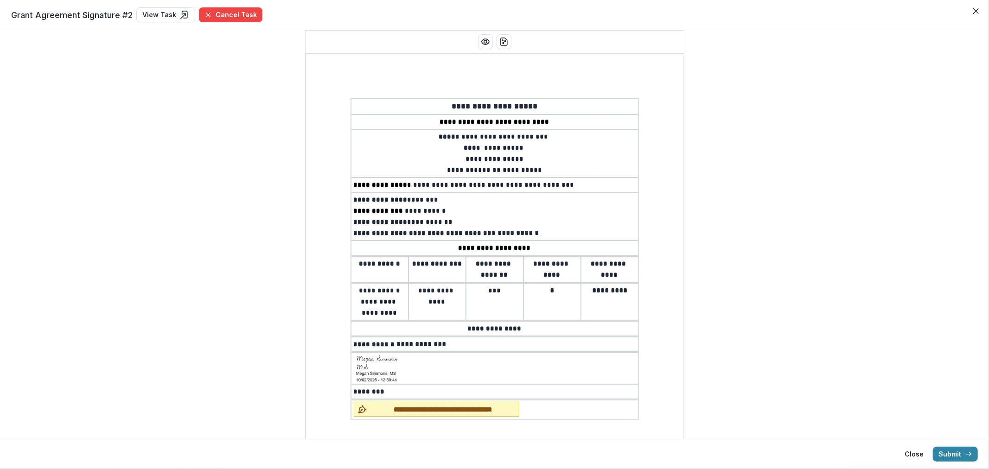
click at [416, 405] on span "**********" at bounding box center [443, 410] width 145 height 10
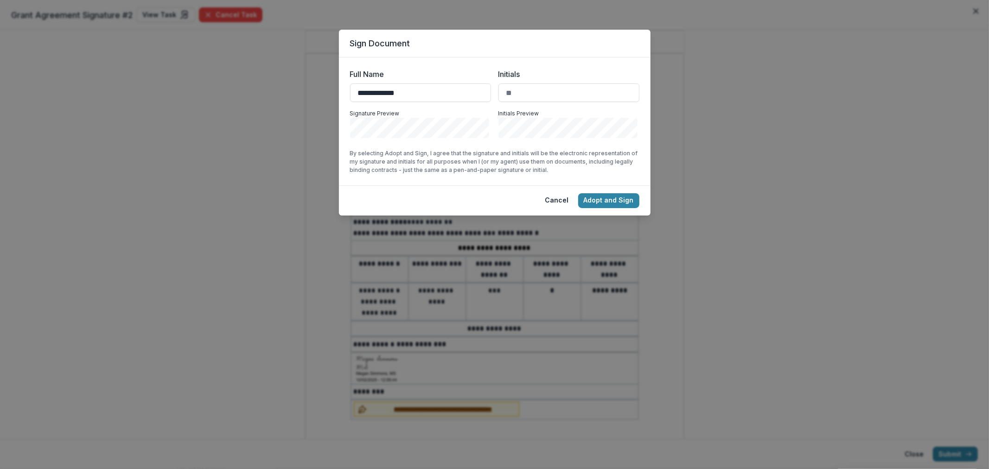
type input "**********"
type input "**"
click at [631, 198] on button "Adopt and Sign" at bounding box center [608, 200] width 61 height 15
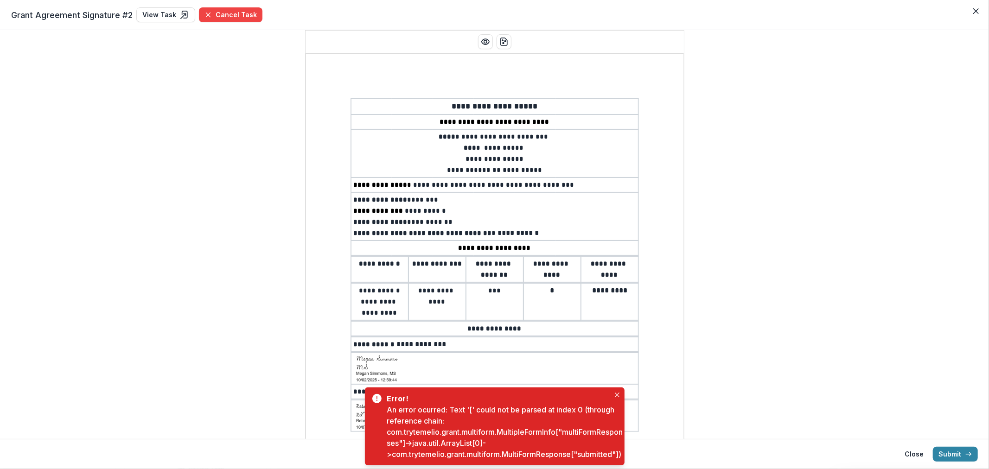
click at [490, 53] on div "**********" at bounding box center [495, 289] width 378 height 516
click at [487, 44] on icon "Preview preview-doc.pdf" at bounding box center [484, 42] width 7 height 6
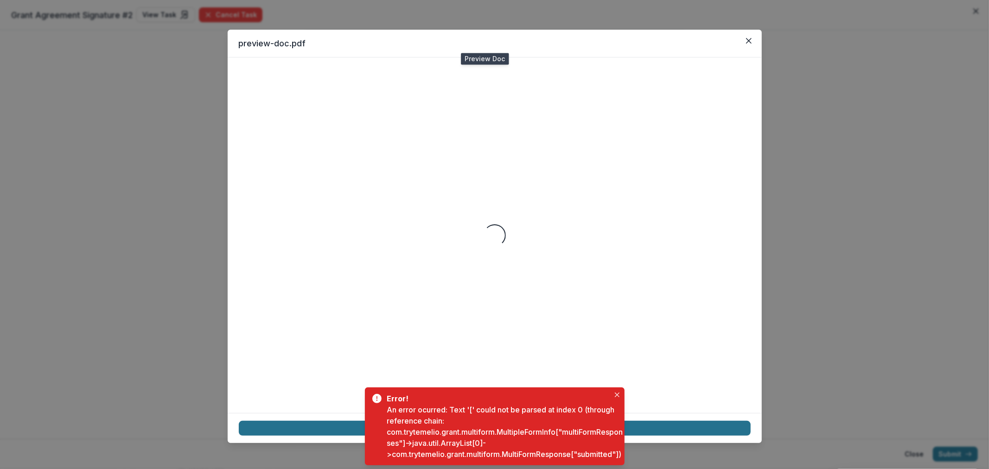
click at [692, 422] on link "Download" at bounding box center [495, 428] width 512 height 15
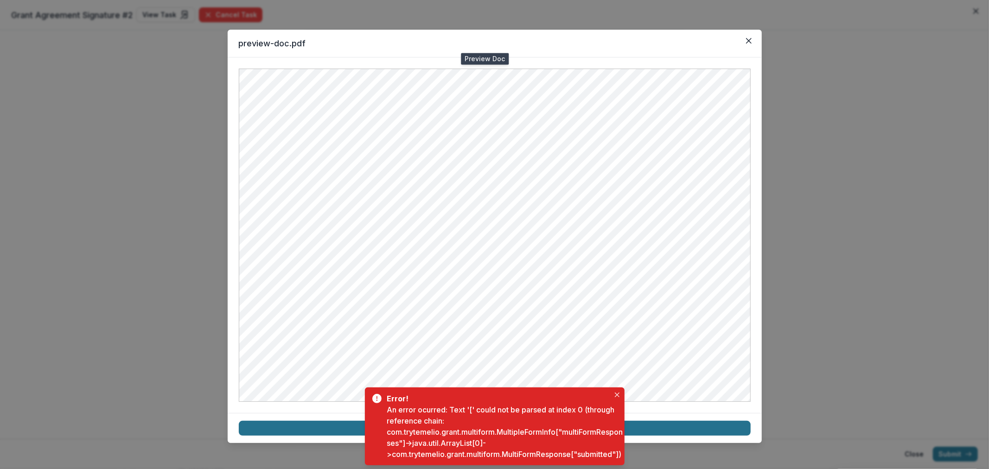
click at [692, 422] on link "Download" at bounding box center [495, 428] width 512 height 15
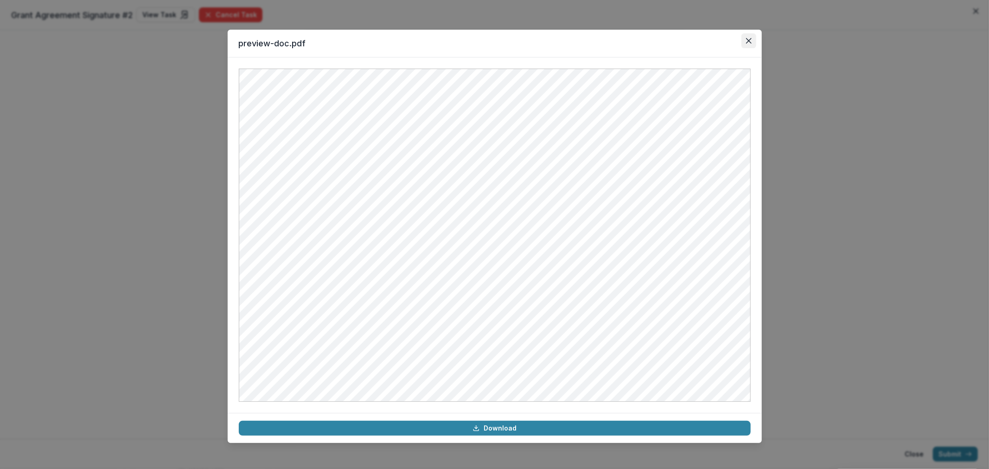
click at [751, 38] on icon "Close" at bounding box center [749, 41] width 6 height 6
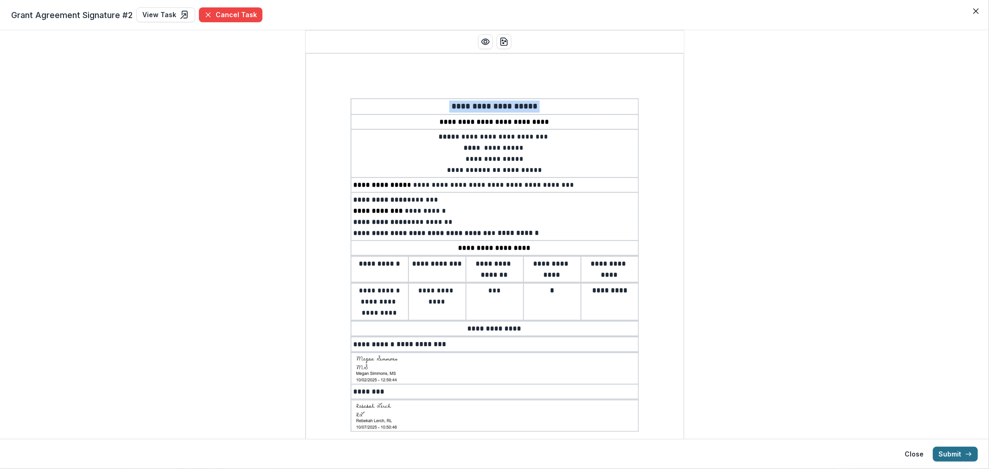
click at [955, 460] on button "Submit" at bounding box center [955, 454] width 45 height 15
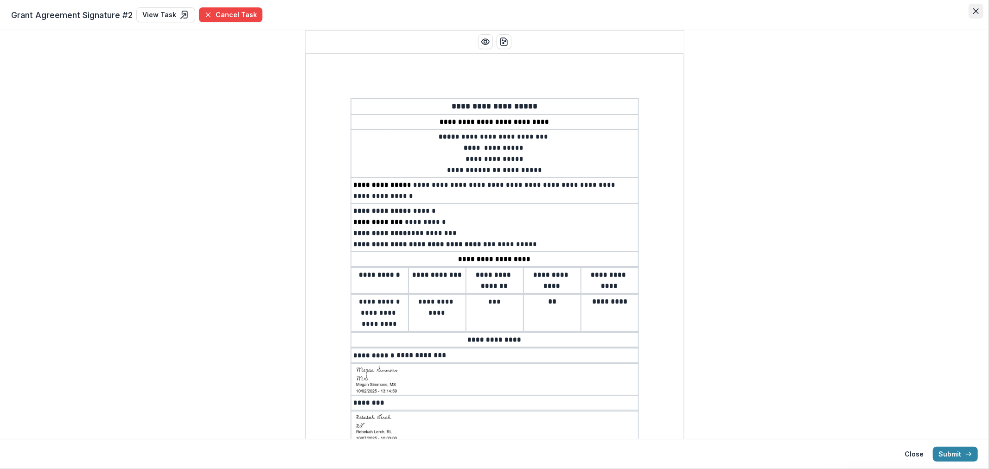
click at [976, 10] on icon "Close" at bounding box center [976, 11] width 6 height 6
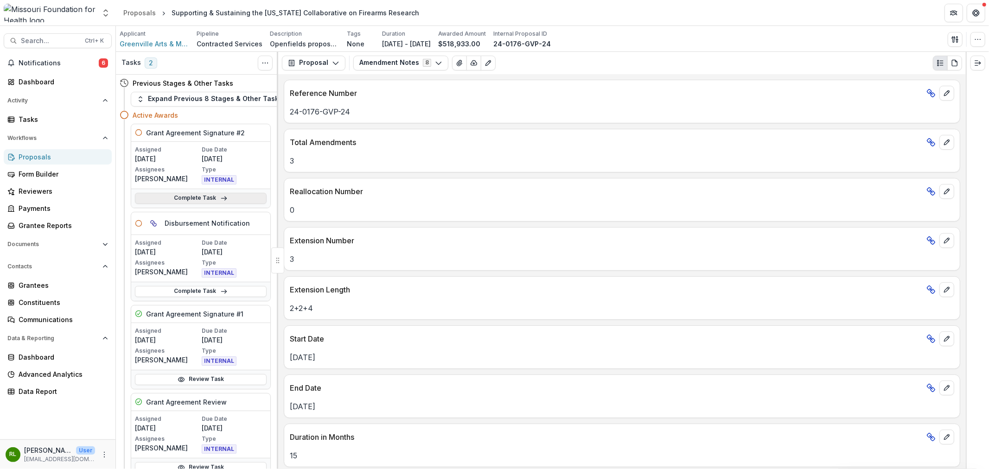
click at [179, 201] on link "Complete Task" at bounding box center [201, 198] width 132 height 11
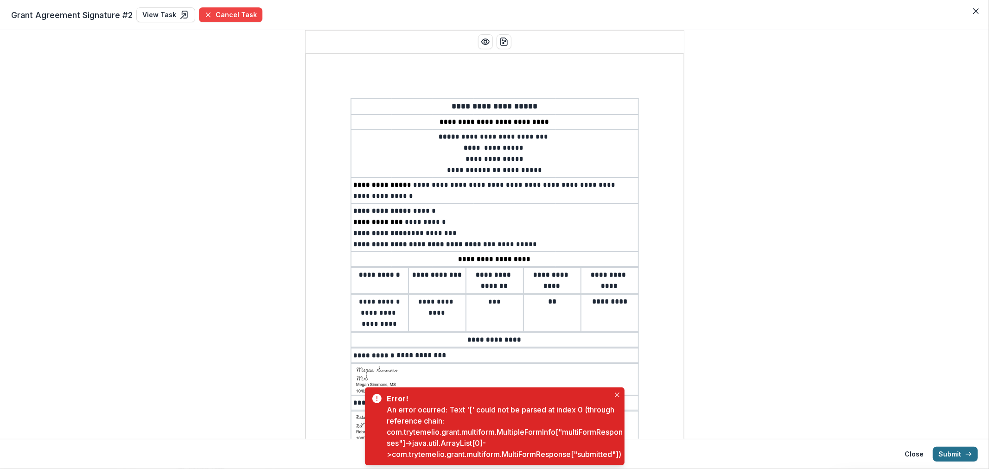
click at [957, 453] on button "Submit" at bounding box center [955, 454] width 45 height 15
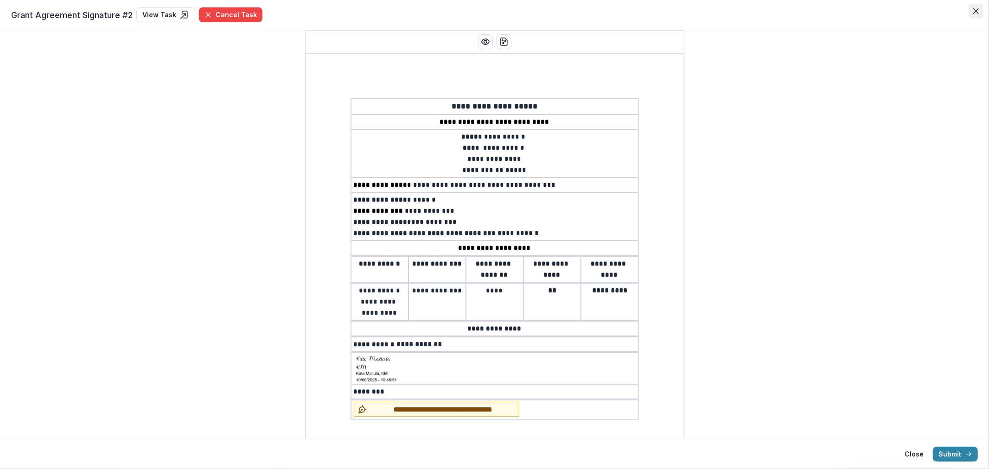
click at [975, 10] on icon "Close" at bounding box center [976, 11] width 6 height 6
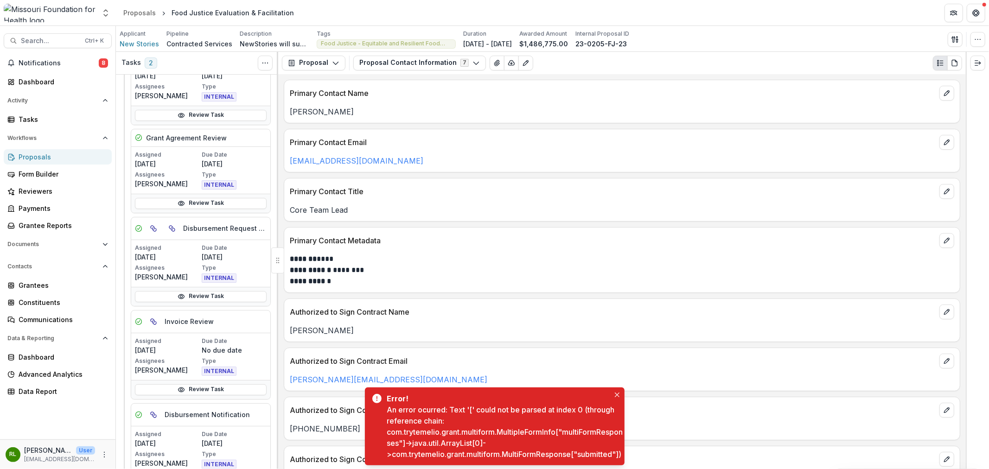
scroll to position [309, 0]
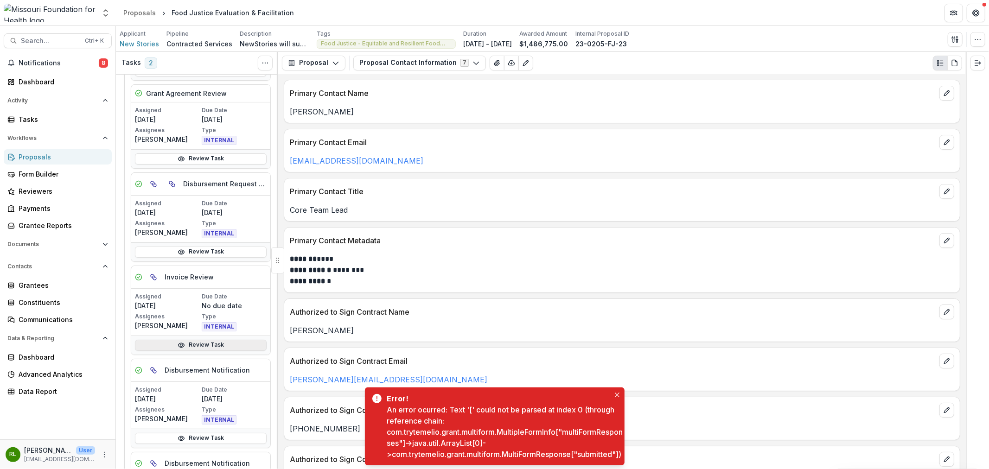
click at [243, 345] on link "Review Task" at bounding box center [201, 345] width 132 height 11
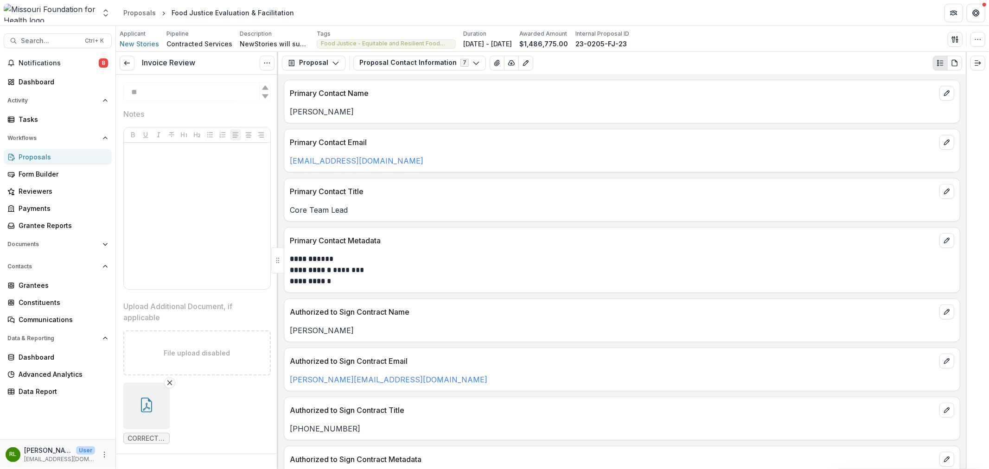
scroll to position [542, 0]
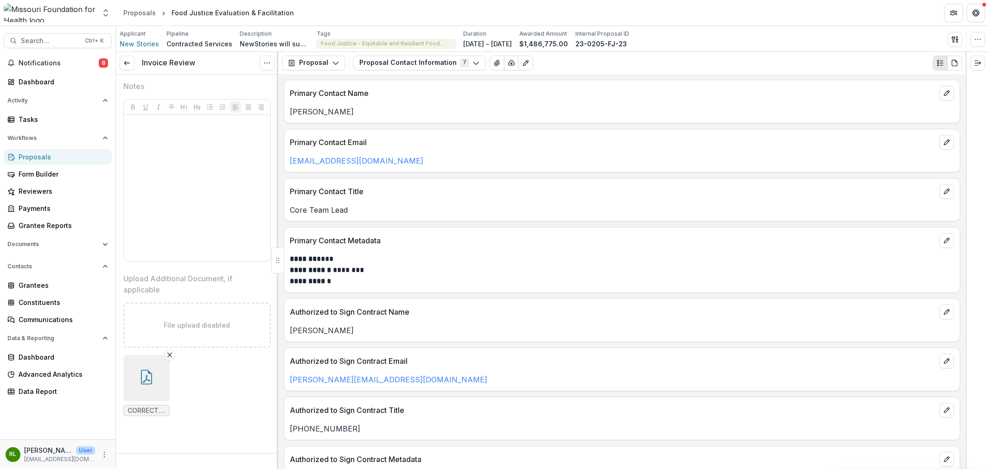
click at [156, 364] on button "button" at bounding box center [146, 378] width 46 height 46
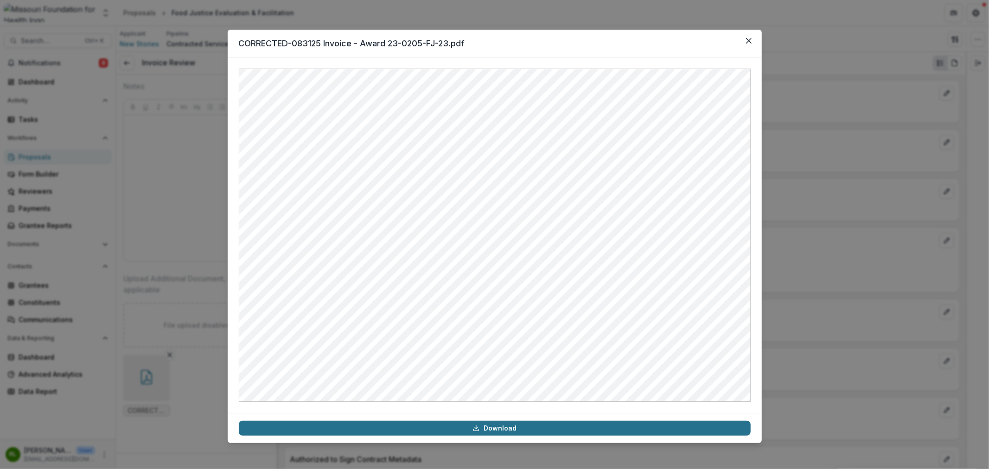
click at [490, 423] on link "Download" at bounding box center [495, 428] width 512 height 15
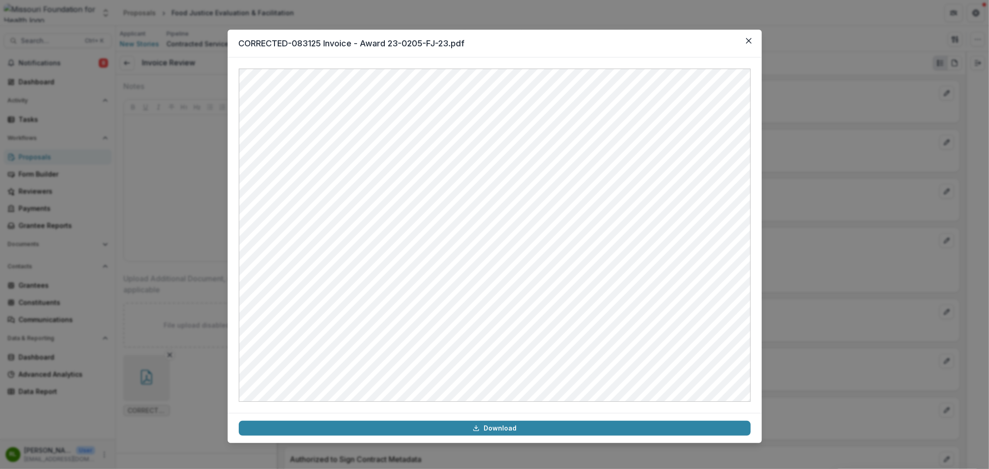
drag, startPoint x: 748, startPoint y: 36, endPoint x: 739, endPoint y: 40, distance: 9.6
click at [748, 36] on button "Close" at bounding box center [748, 40] width 15 height 15
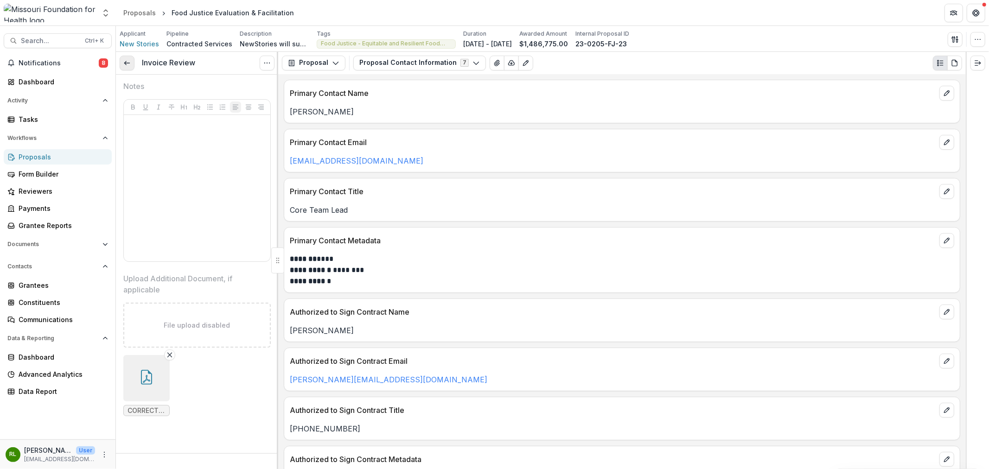
click at [121, 67] on link at bounding box center [127, 63] width 15 height 15
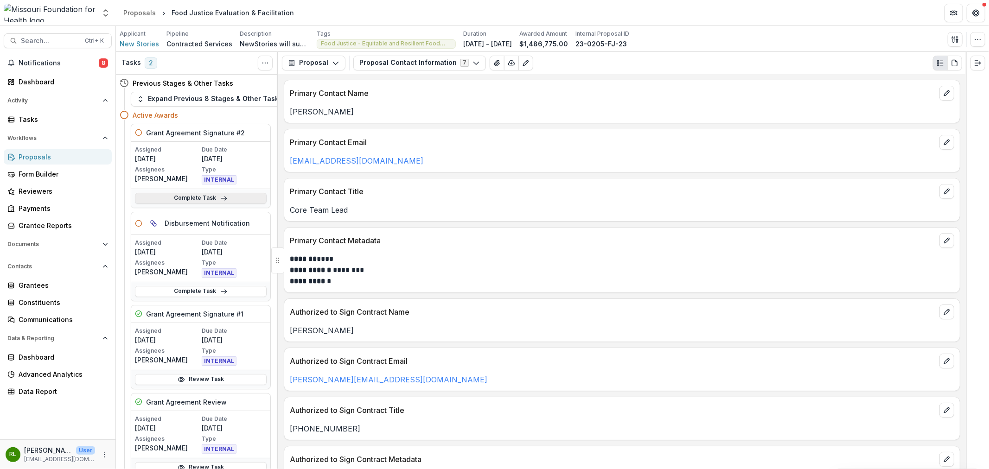
click at [237, 201] on link "Complete Task" at bounding box center [201, 198] width 132 height 11
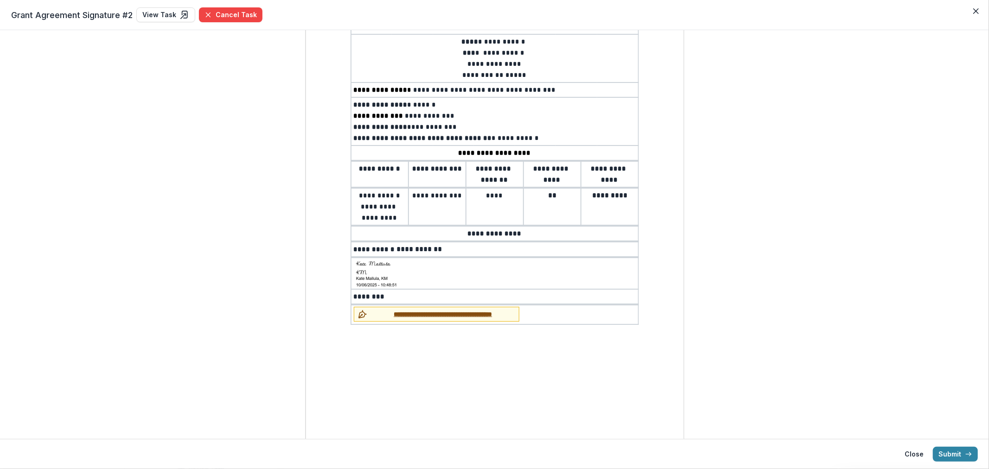
scroll to position [103, 0]
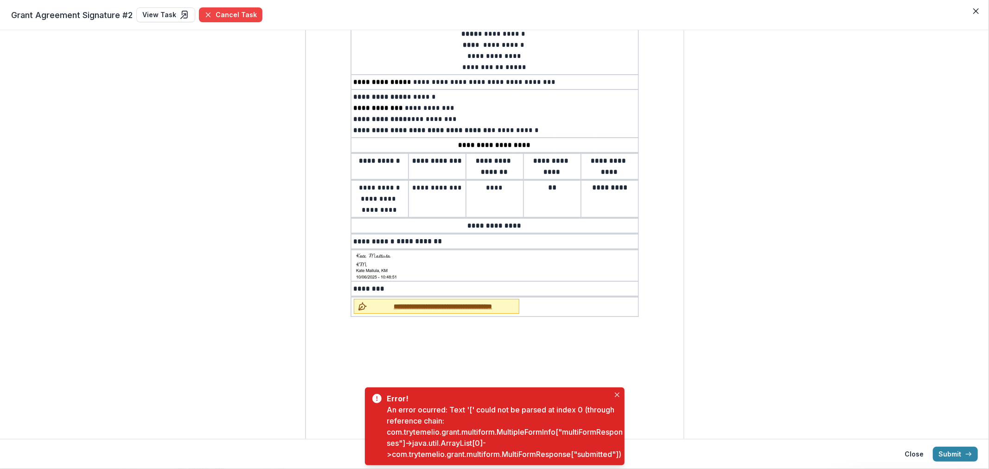
click at [406, 302] on span "**********" at bounding box center [443, 307] width 145 height 10
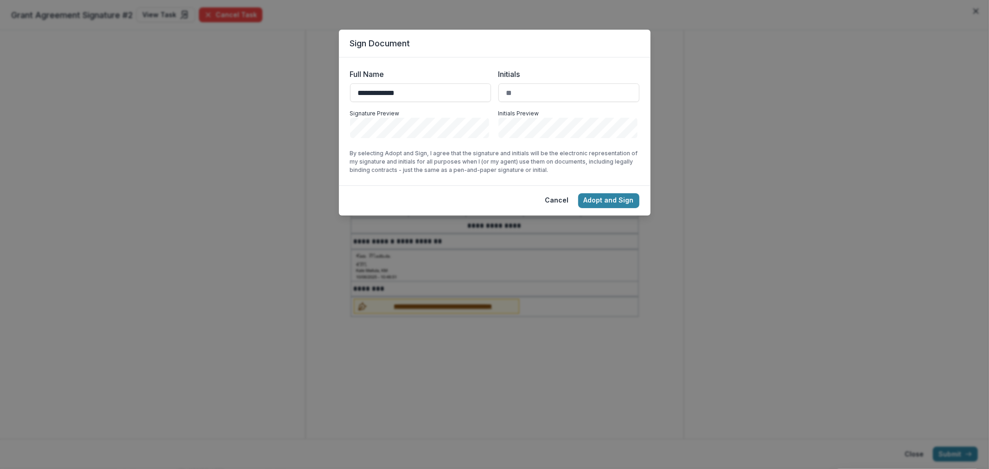
type input "**********"
type input "**"
click at [598, 200] on button "Adopt and Sign" at bounding box center [608, 200] width 61 height 15
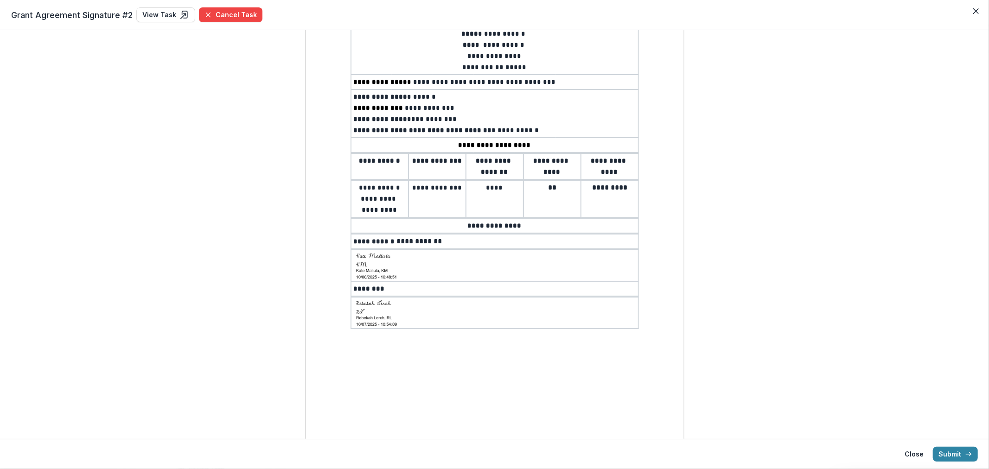
scroll to position [0, 0]
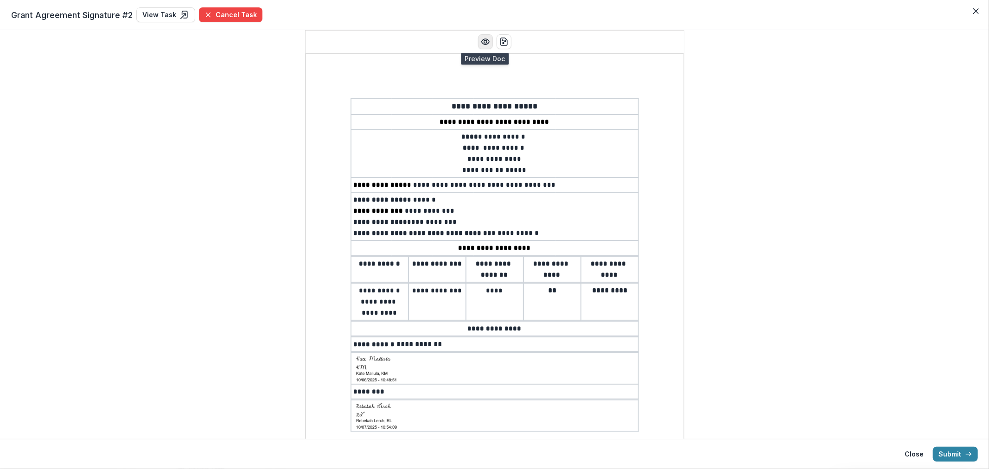
click at [478, 42] on button "Preview preview-doc.pdf" at bounding box center [485, 41] width 15 height 15
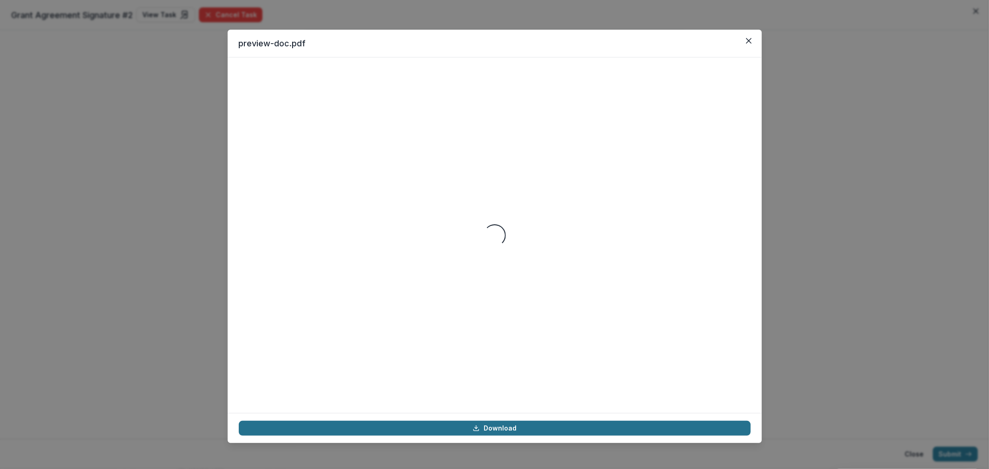
click at [487, 423] on link "Download" at bounding box center [495, 428] width 512 height 15
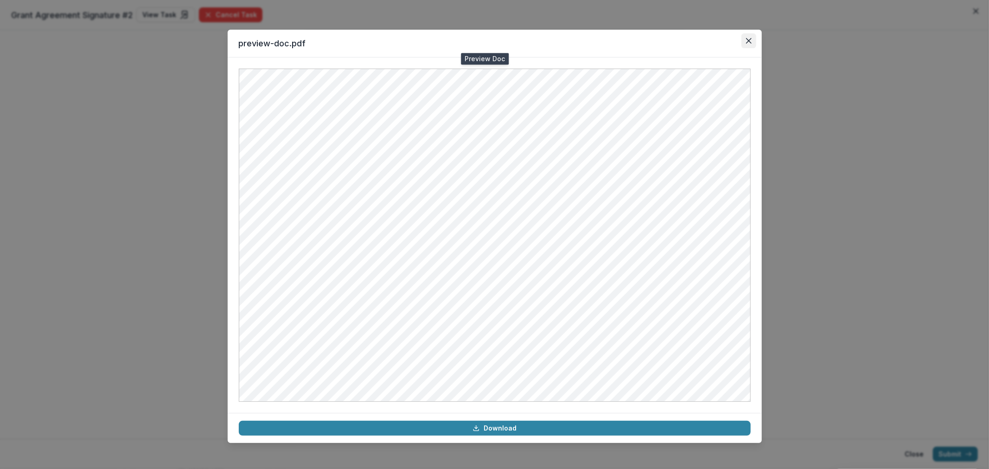
click at [748, 36] on button "Close" at bounding box center [748, 40] width 15 height 15
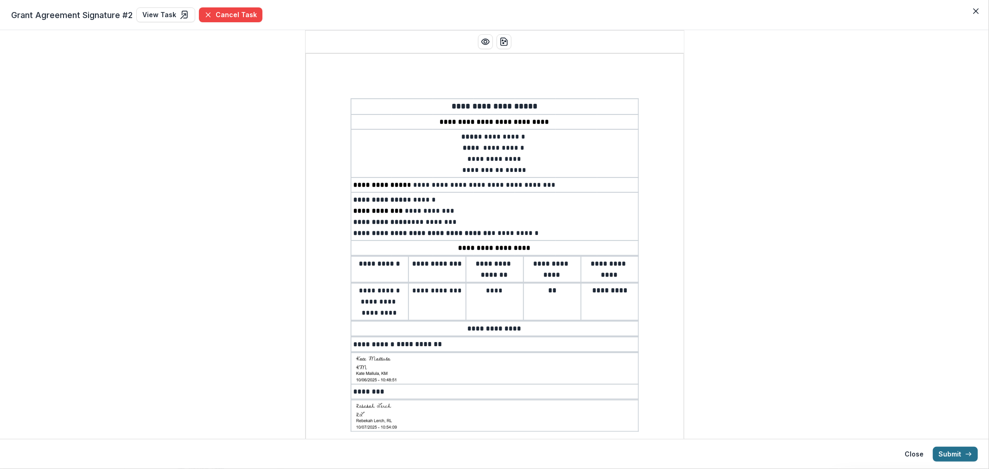
click at [957, 458] on button "Submit" at bounding box center [955, 454] width 45 height 15
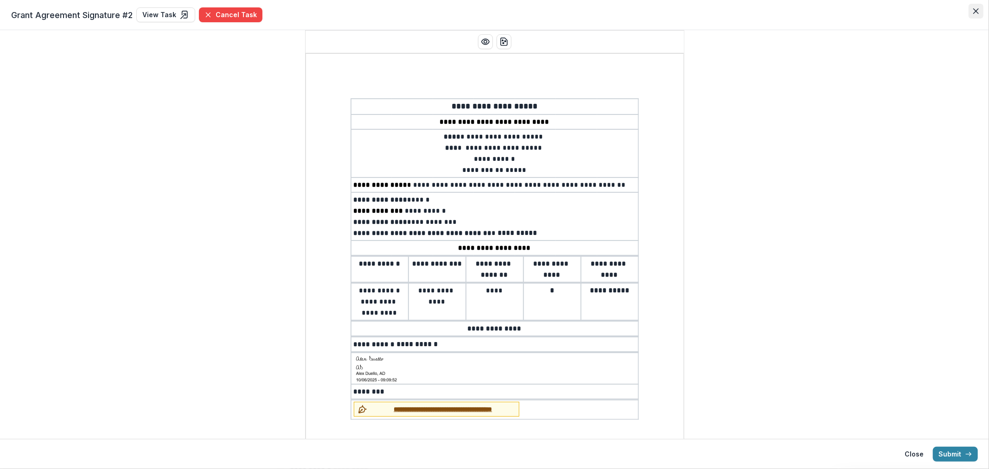
click at [974, 11] on icon "Close" at bounding box center [976, 11] width 6 height 6
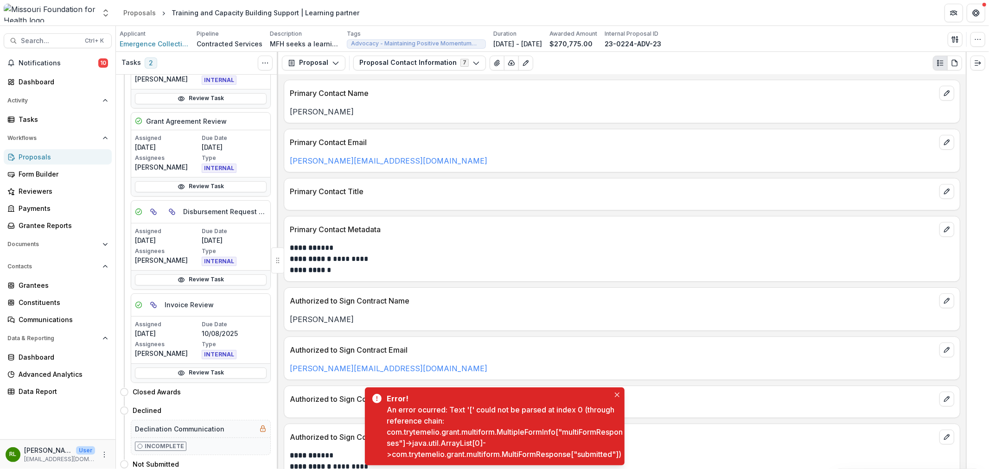
scroll to position [294, 0]
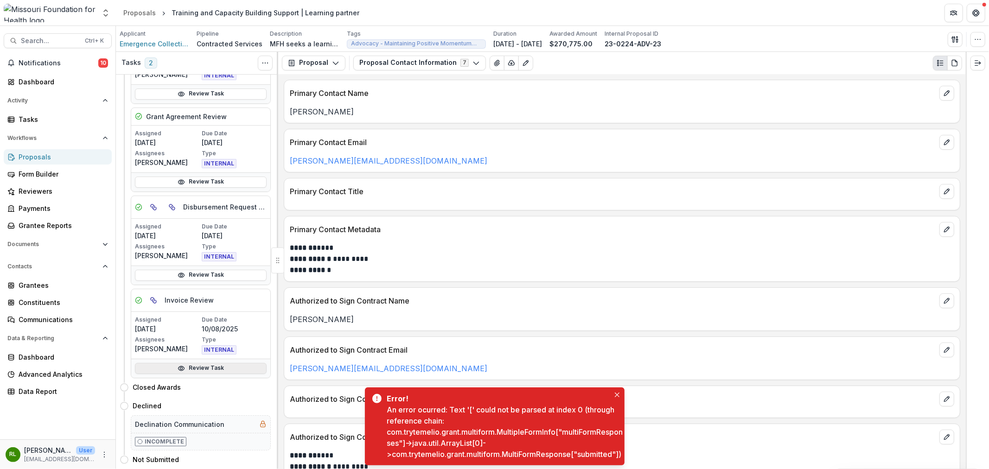
click at [243, 365] on link "Review Task" at bounding box center [201, 368] width 132 height 11
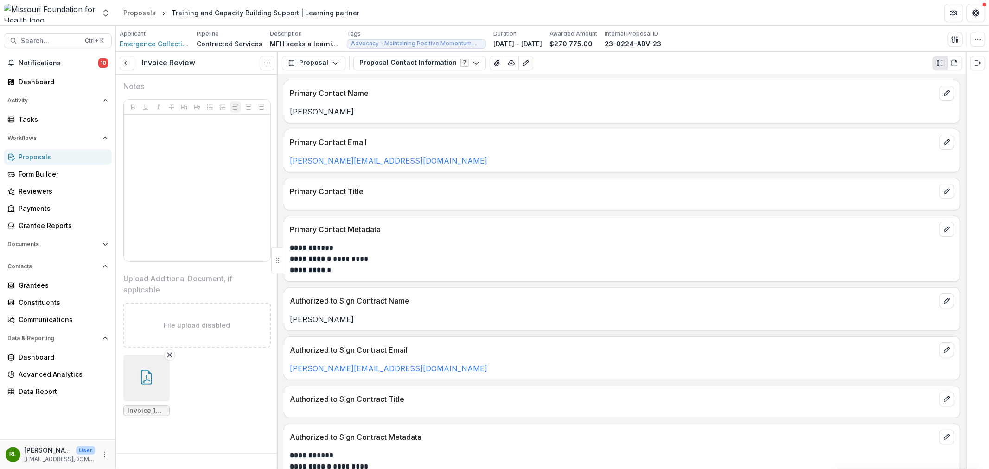
scroll to position [542, 0]
click at [147, 386] on button "button" at bounding box center [146, 378] width 46 height 46
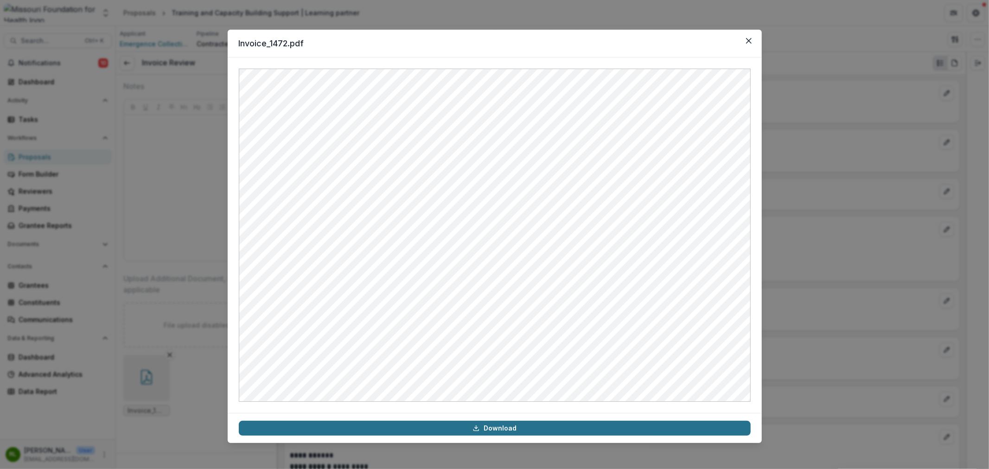
click at [556, 423] on link "Download" at bounding box center [495, 428] width 512 height 15
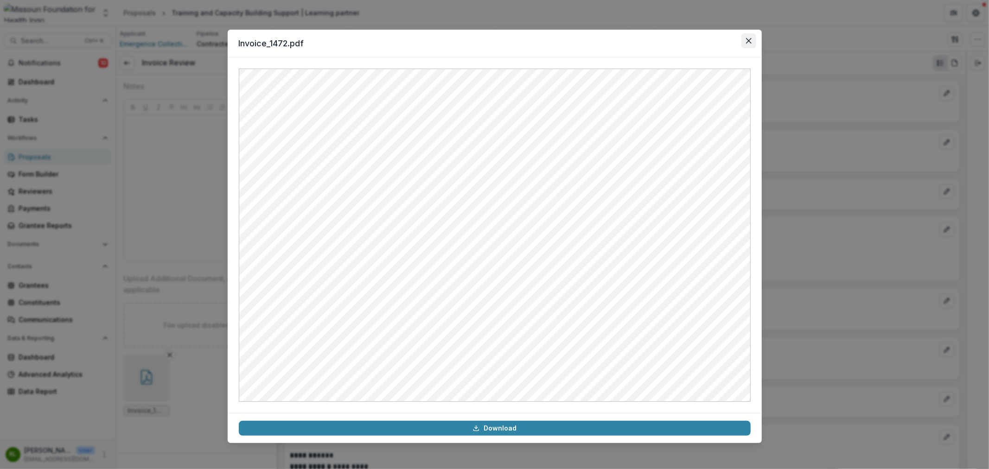
click at [748, 43] on icon "Close" at bounding box center [749, 41] width 6 height 6
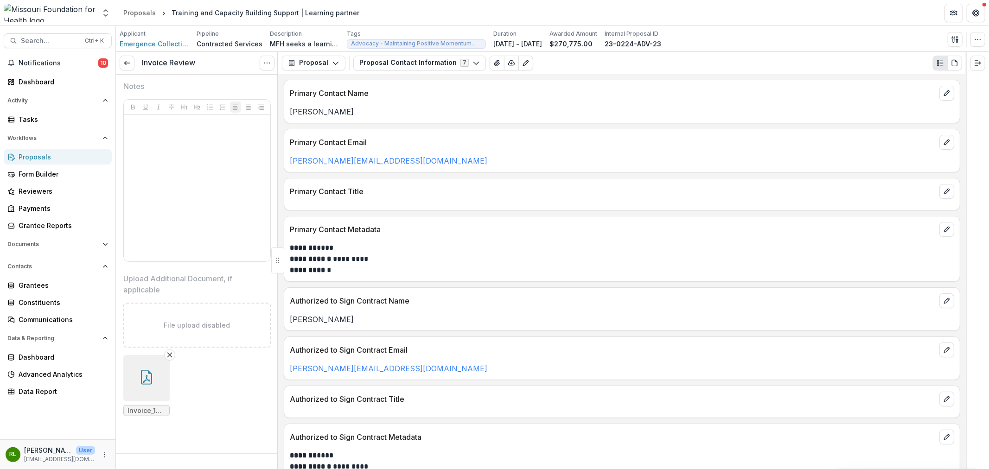
click at [131, 73] on div "Invoice Review View task Reopen Task" at bounding box center [197, 63] width 162 height 23
click at [131, 66] on link at bounding box center [127, 63] width 15 height 15
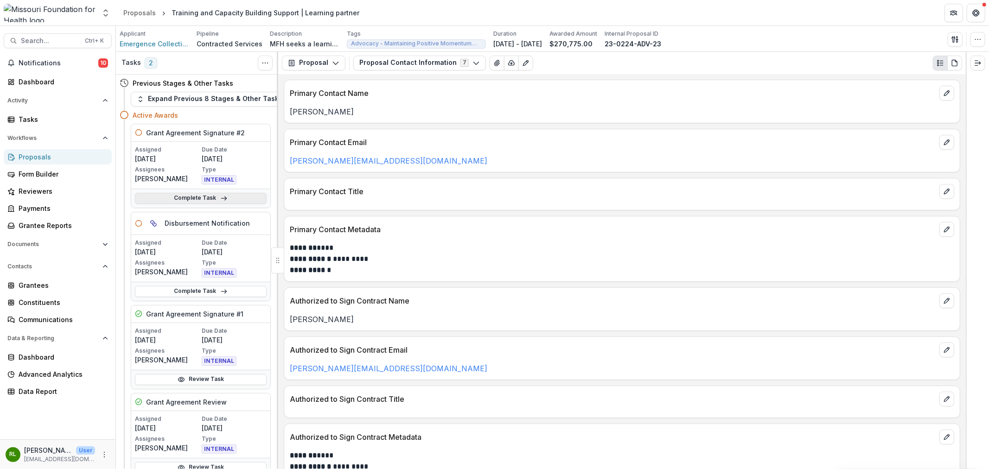
click at [200, 197] on link "Complete Task" at bounding box center [201, 198] width 132 height 11
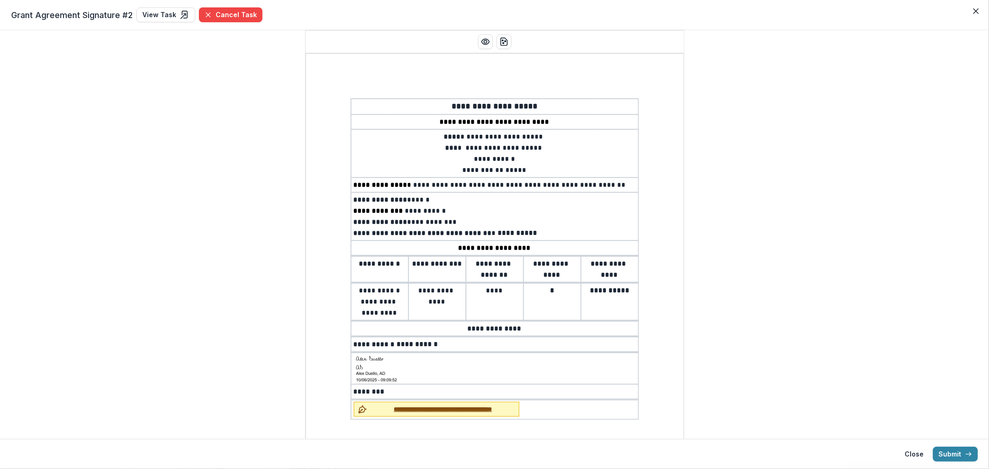
click at [489, 405] on span "**********" at bounding box center [443, 410] width 145 height 10
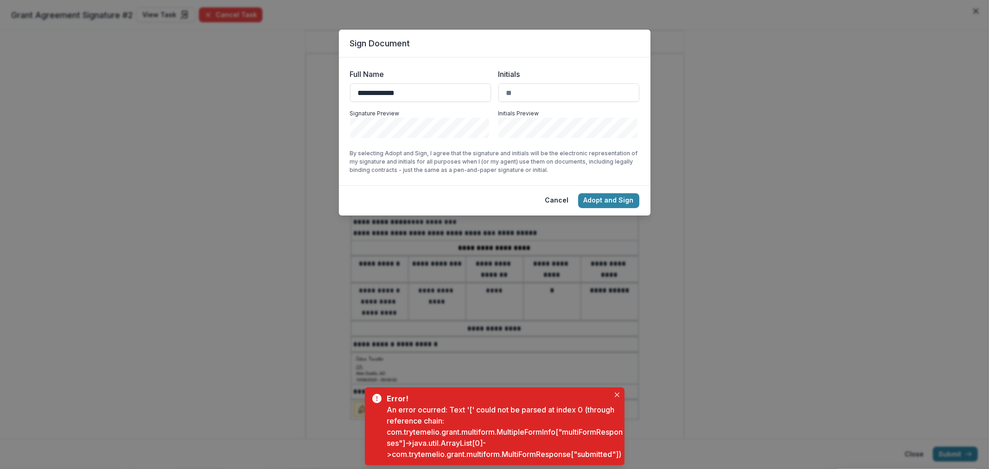
type input "**********"
type input "**"
click at [620, 198] on button "Adopt and Sign" at bounding box center [608, 200] width 61 height 15
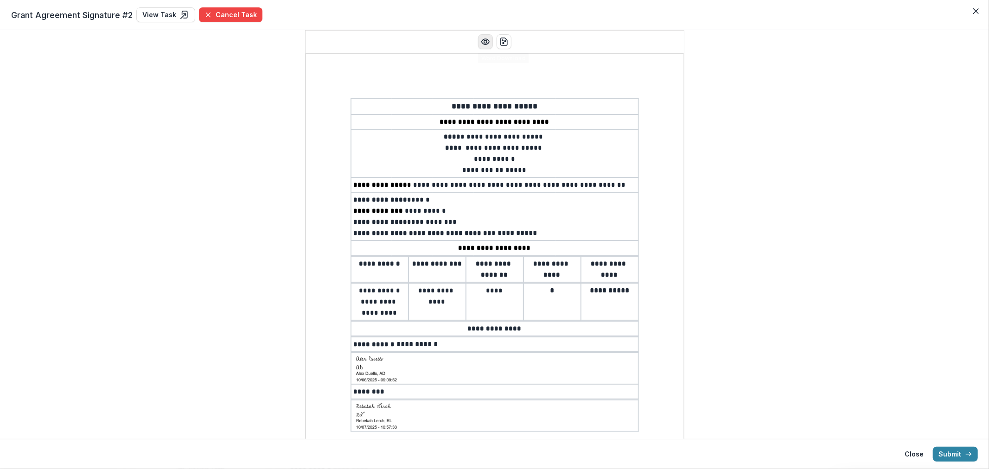
click at [481, 38] on icon "Preview preview-doc.pdf" at bounding box center [485, 41] width 9 height 9
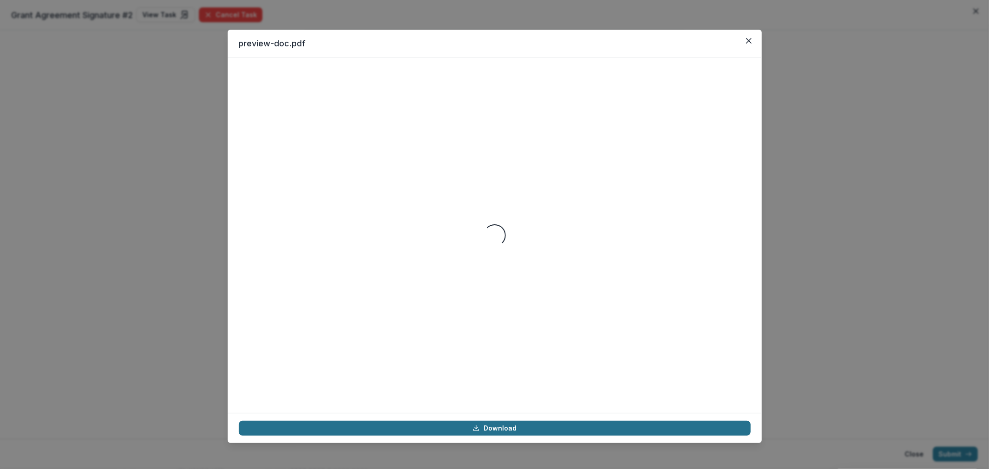
click at [479, 433] on link "Download" at bounding box center [495, 428] width 512 height 15
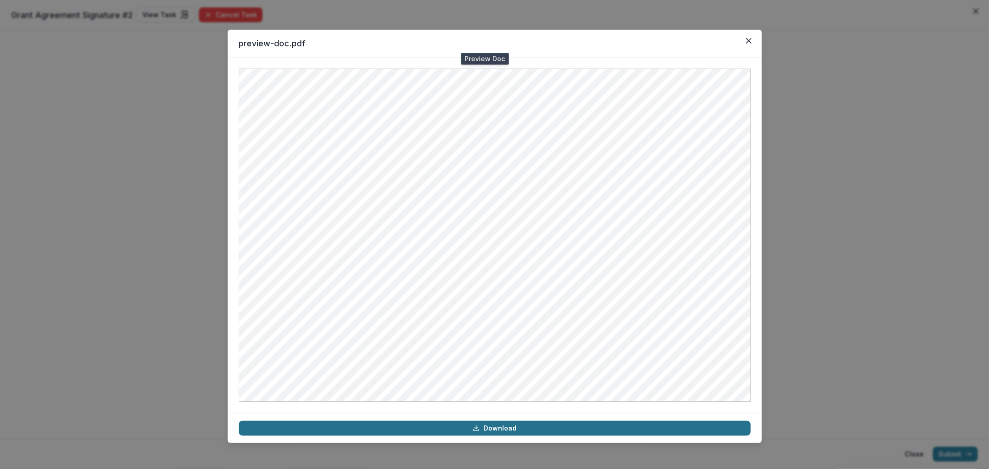
click at [504, 433] on link "Download" at bounding box center [495, 428] width 512 height 15
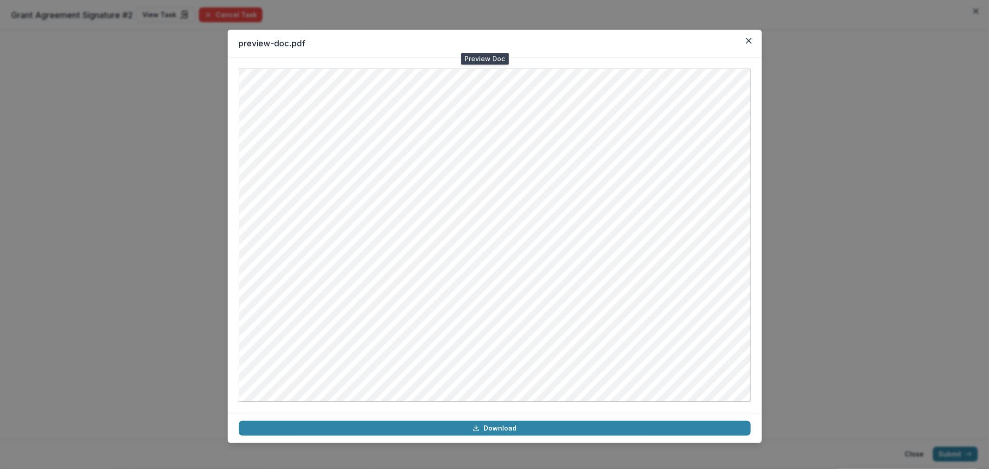
click at [836, 338] on div "preview-doc.pdf Download" at bounding box center [494, 234] width 989 height 469
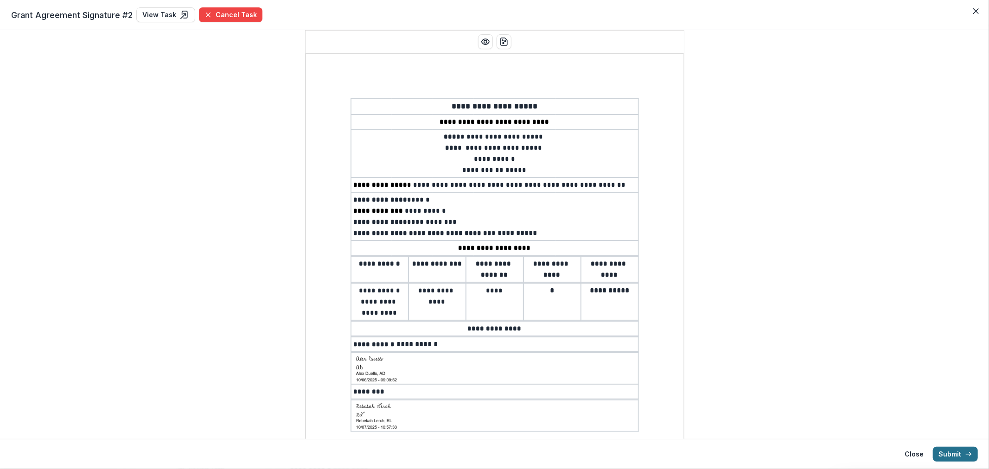
click at [944, 451] on button "Submit" at bounding box center [955, 454] width 45 height 15
